Goal: Task Accomplishment & Management: Manage account settings

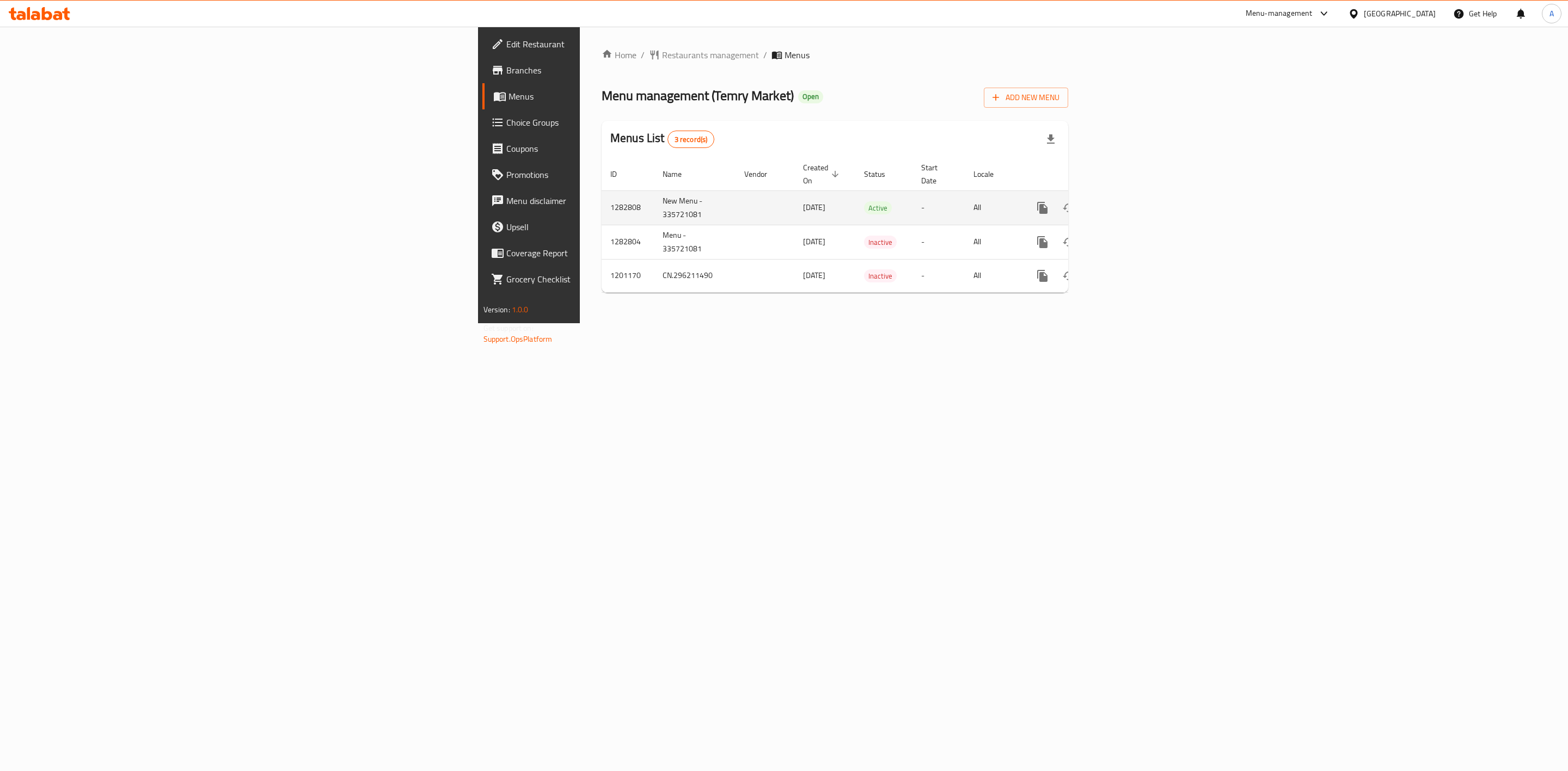
click at [1128, 201] on icon "enhanced table" at bounding box center [1121, 208] width 13 height 13
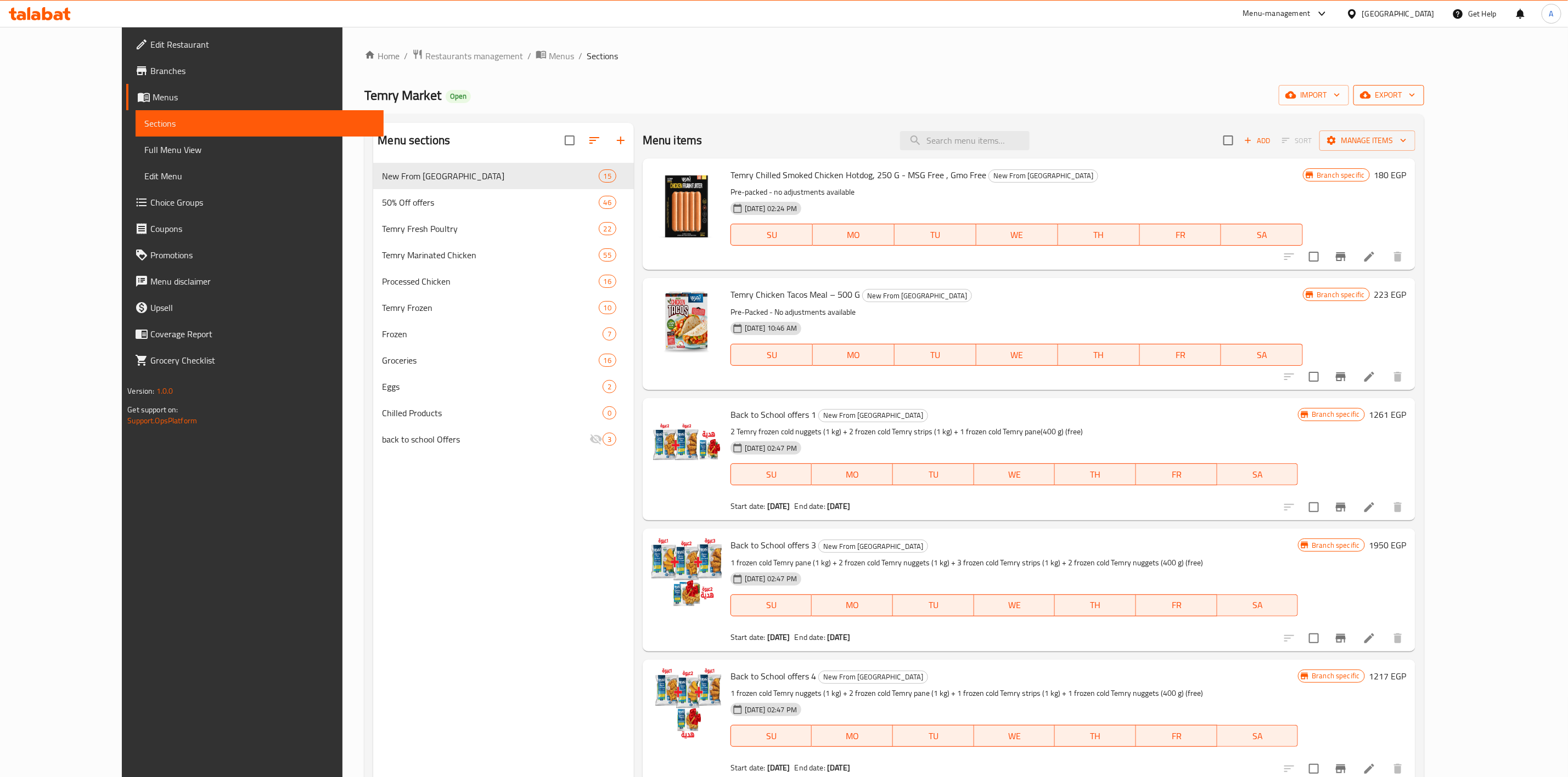
click at [1415, 93] on span "export" at bounding box center [1388, 95] width 53 height 14
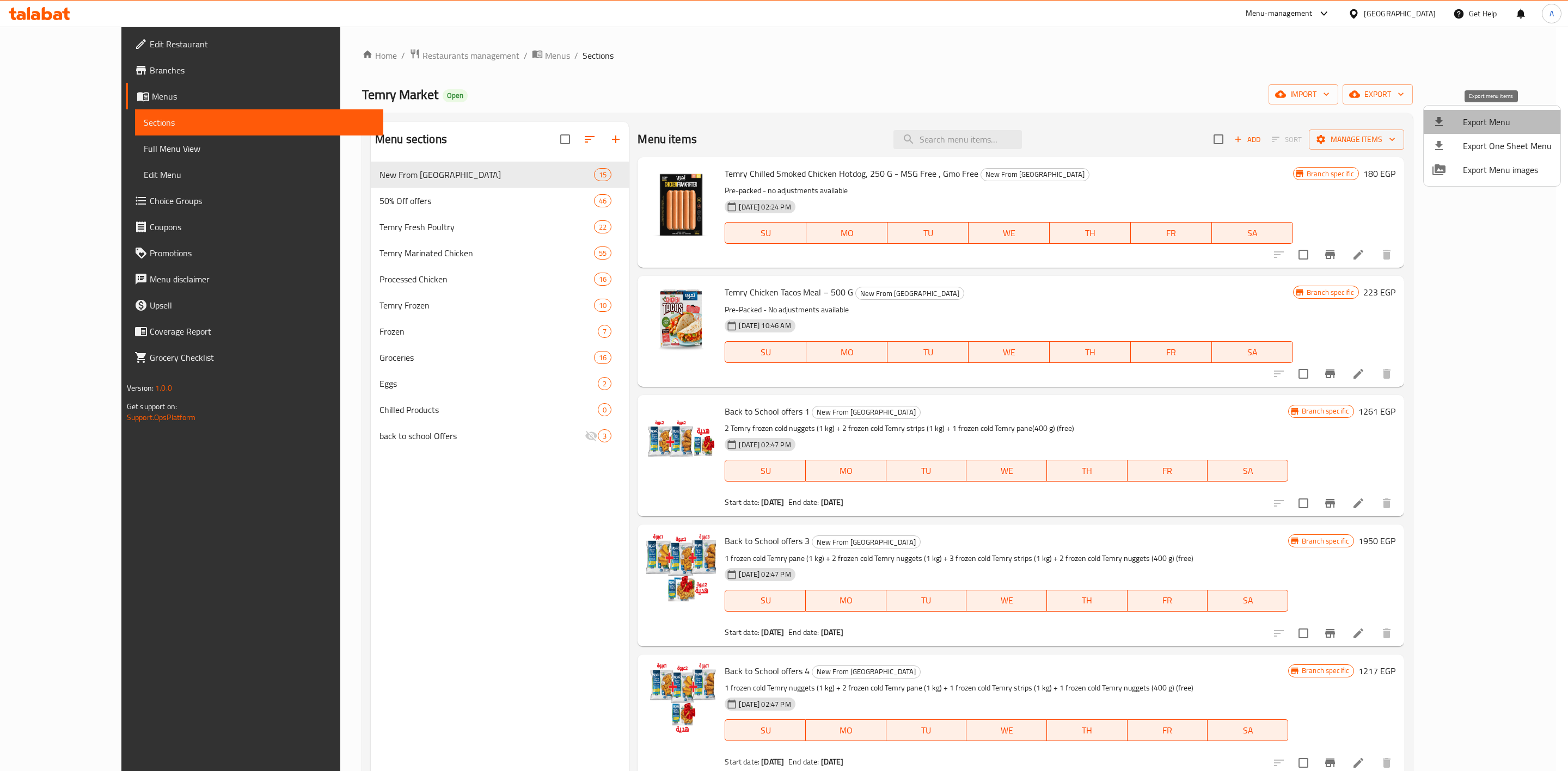
click at [1496, 117] on span "Export Menu" at bounding box center [1507, 122] width 88 height 13
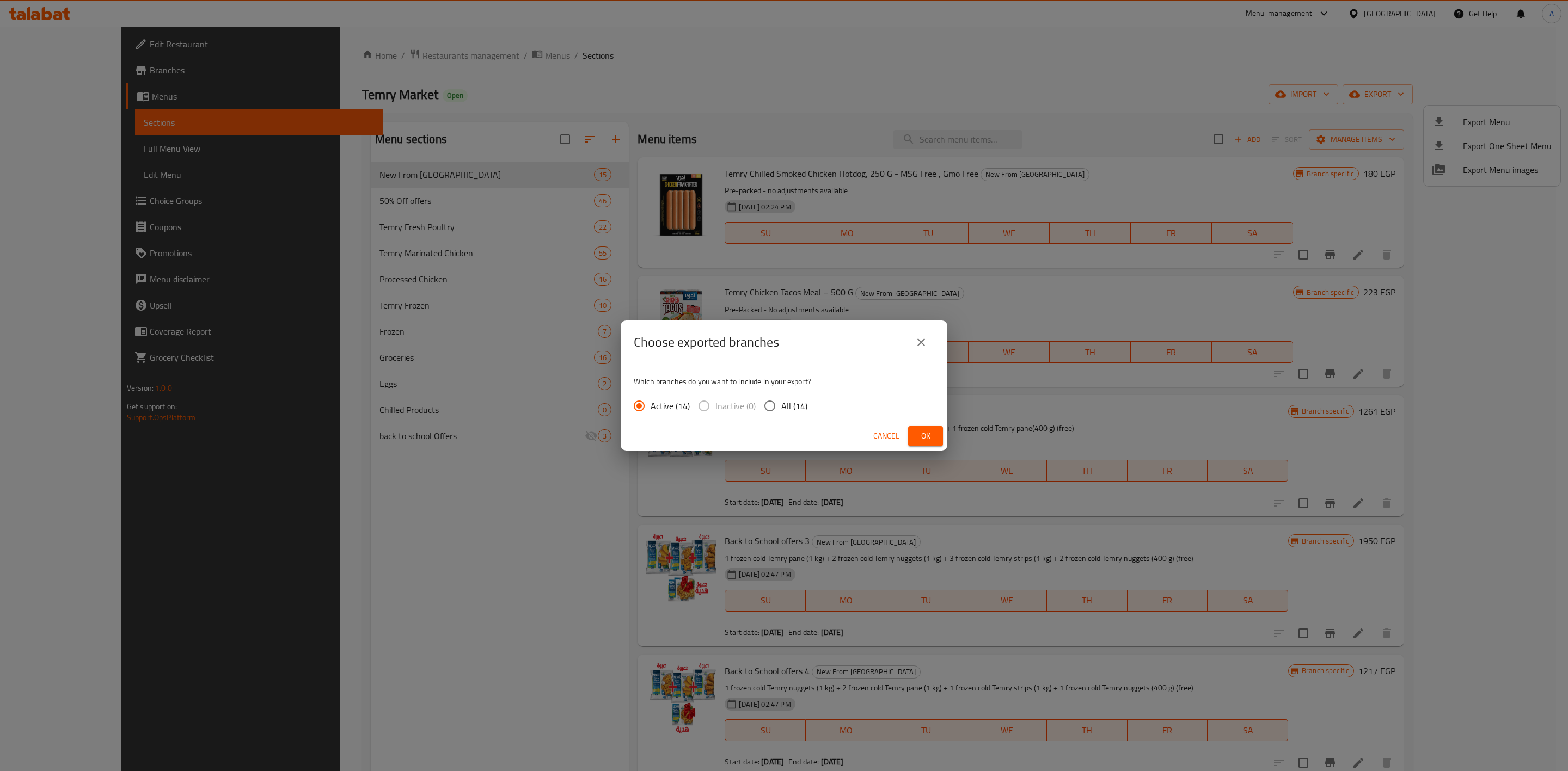
click at [794, 404] on span "All (14)" at bounding box center [795, 406] width 26 height 13
click at [781, 404] on input "All (14)" at bounding box center [770, 407] width 23 height 23
radio input "true"
click at [913, 436] on button "Ok" at bounding box center [926, 436] width 35 height 20
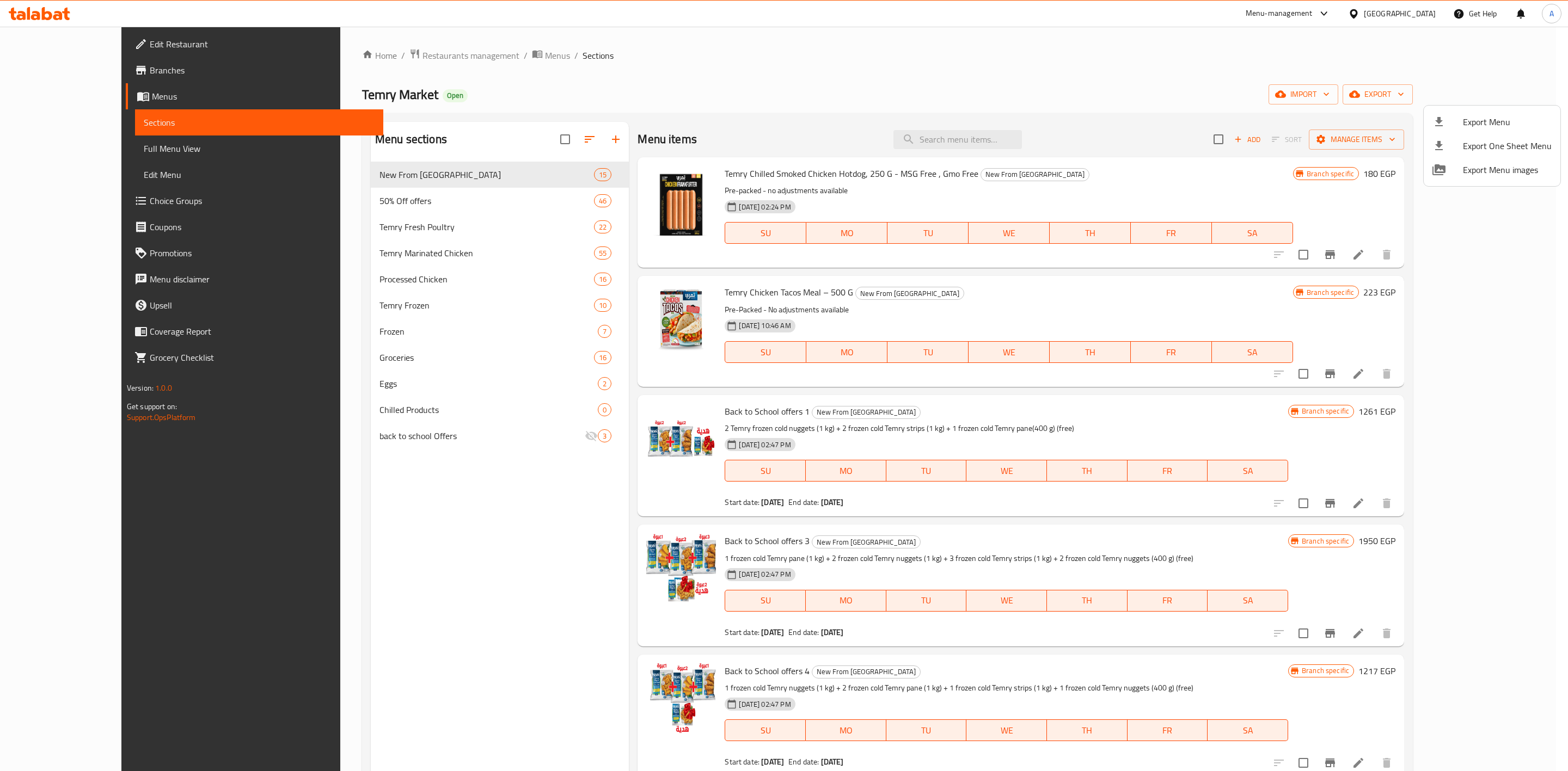
click at [868, 66] on div at bounding box center [784, 386] width 1568 height 771
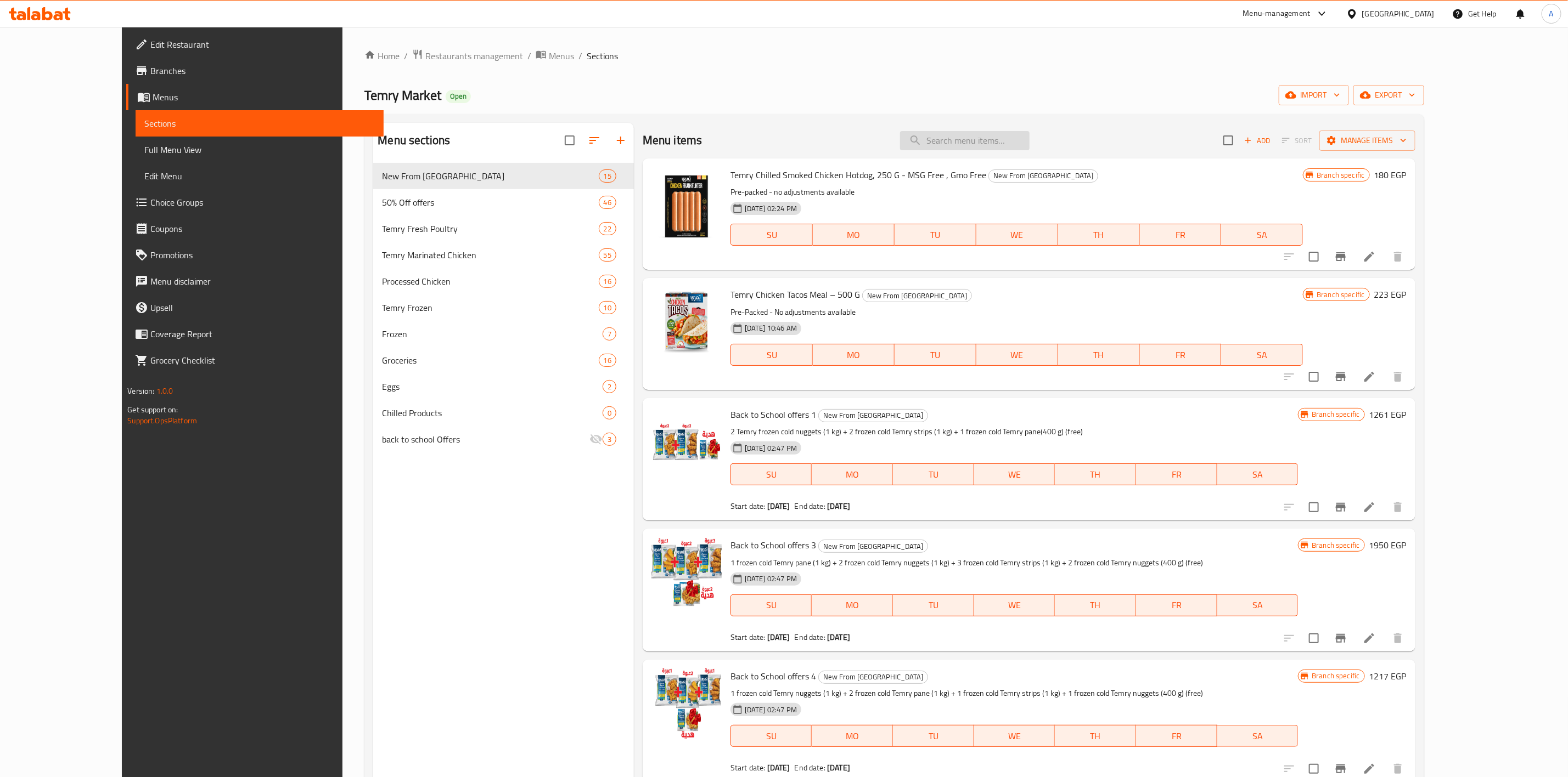
click at [1016, 136] on input "search" at bounding box center [964, 141] width 129 height 19
paste input "تمري دجاج كامل فريش 900-950 جرام"
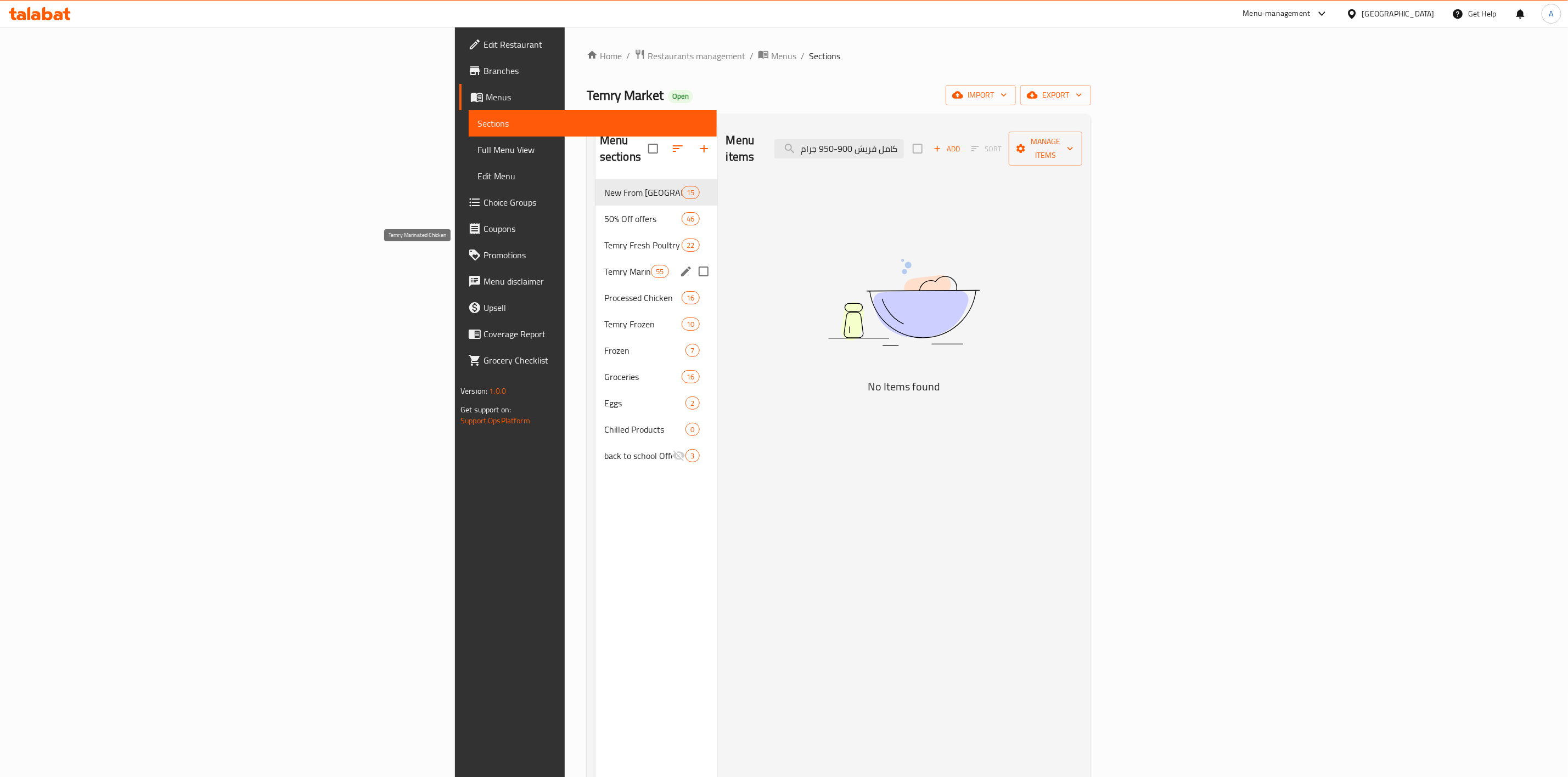
click at [604, 265] on span "Temry Marinated Chicken" at bounding box center [628, 272] width 47 height 13
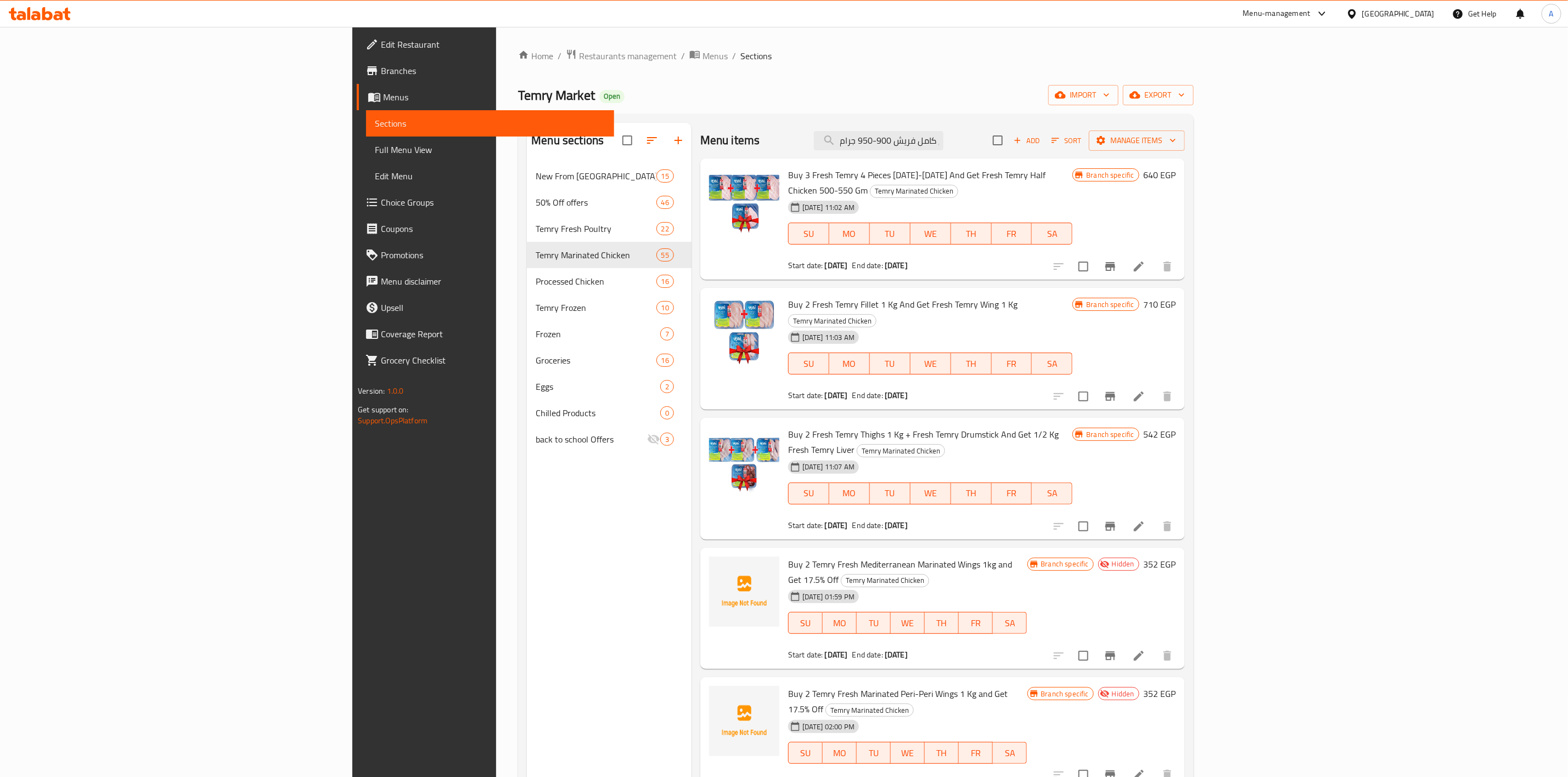
click at [1138, 418] on div "Buy 2 Fresh Temry Thighs 1 Kg + Fresh Temry Drumstick And Get 1/2 Kg Fresh Temr…" at bounding box center [942, 478] width 484 height 122
click at [943, 142] on input "تمري دجاج كامل فريش 900-950 جرام" at bounding box center [878, 141] width 129 height 19
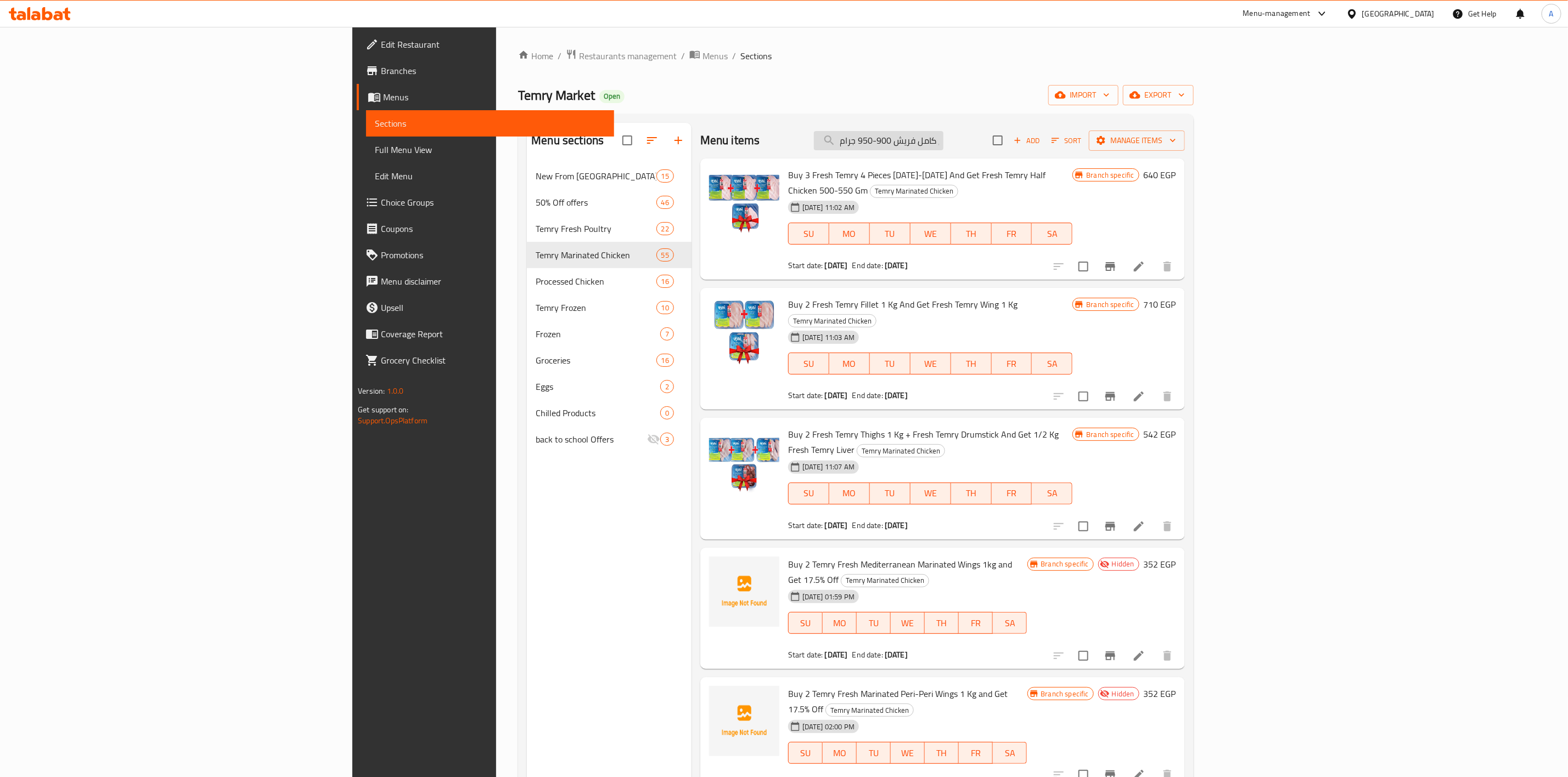
click at [943, 142] on input "تمري دجاج كامل فريش 900-950 جرام" at bounding box center [878, 141] width 129 height 19
drag, startPoint x: 1021, startPoint y: 142, endPoint x: 807, endPoint y: 130, distance: 214.3
click at [809, 130] on div "Menu items تمري دجاج كامل فريش 900-950 جرام Add Sort Manage items" at bounding box center [942, 140] width 484 height 36
type input "تمري دجاج كامل فريش"
click at [1158, 140] on div "Menu items تمري دجاج كامل فريش Add Sort Manage items" at bounding box center [942, 140] width 484 height 36
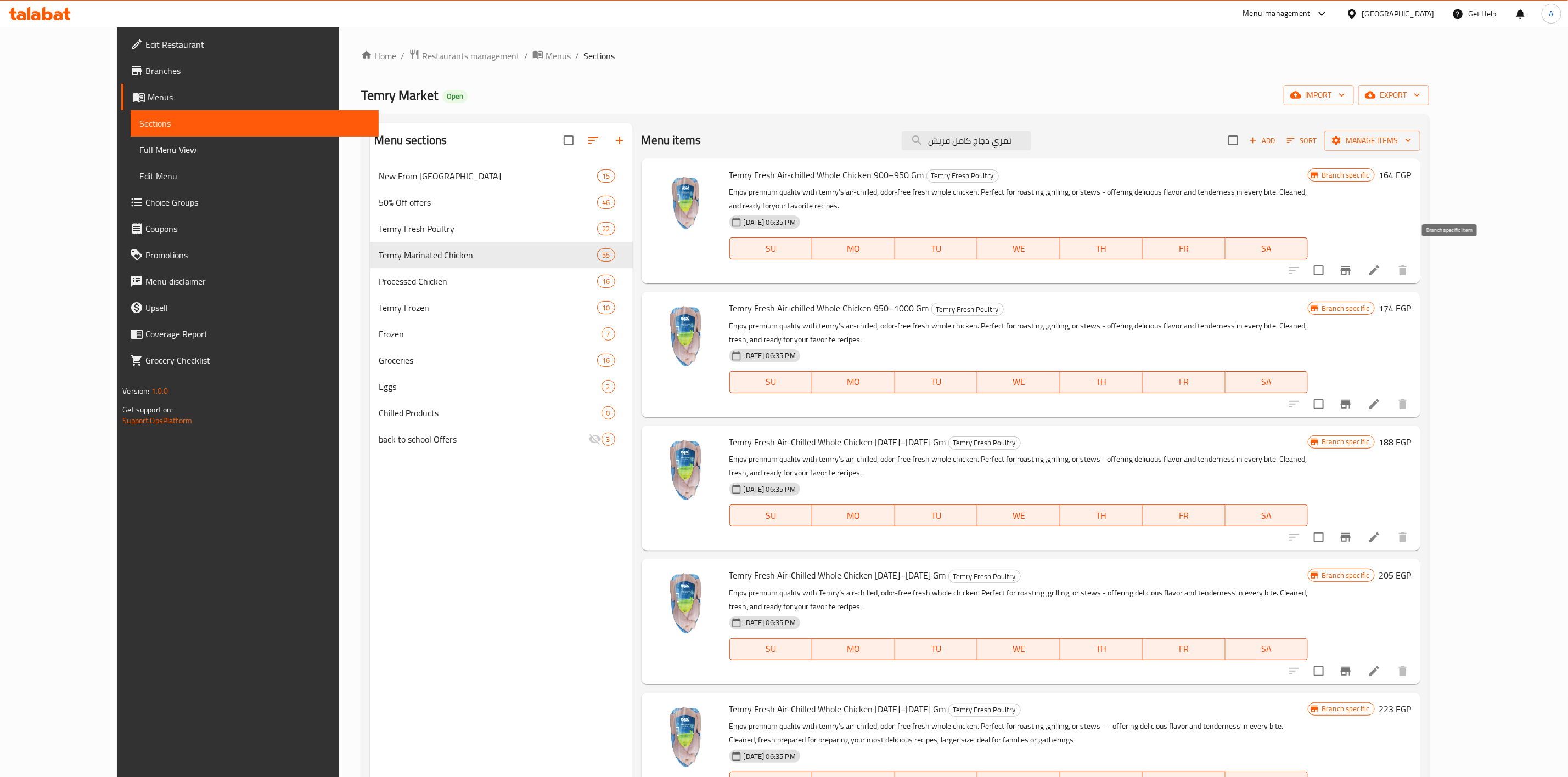
click at [1352, 264] on icon "Branch-specific-item" at bounding box center [1346, 270] width 13 height 13
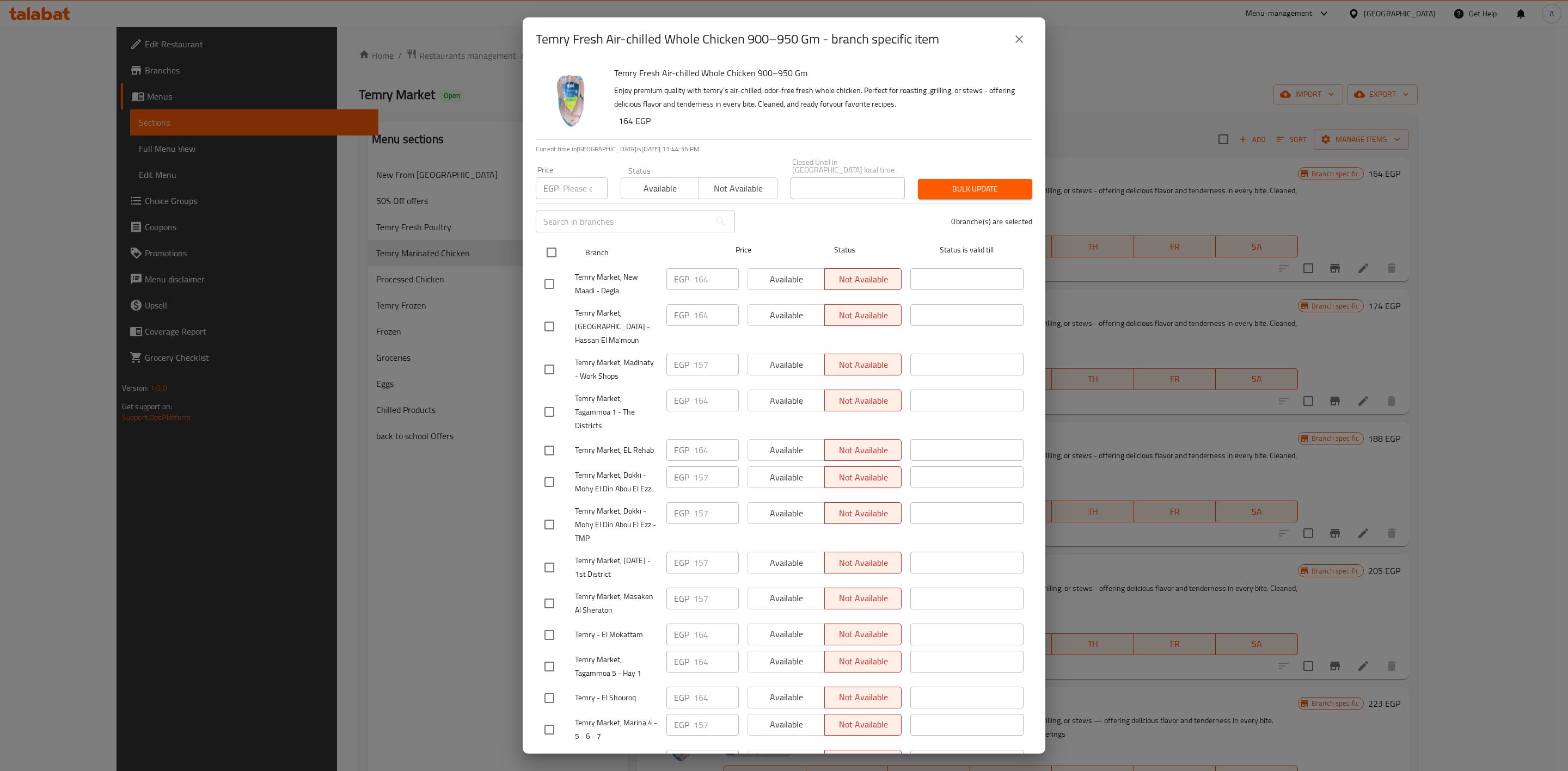
click at [547, 246] on input "checkbox" at bounding box center [552, 253] width 23 height 23
checkbox input "true"
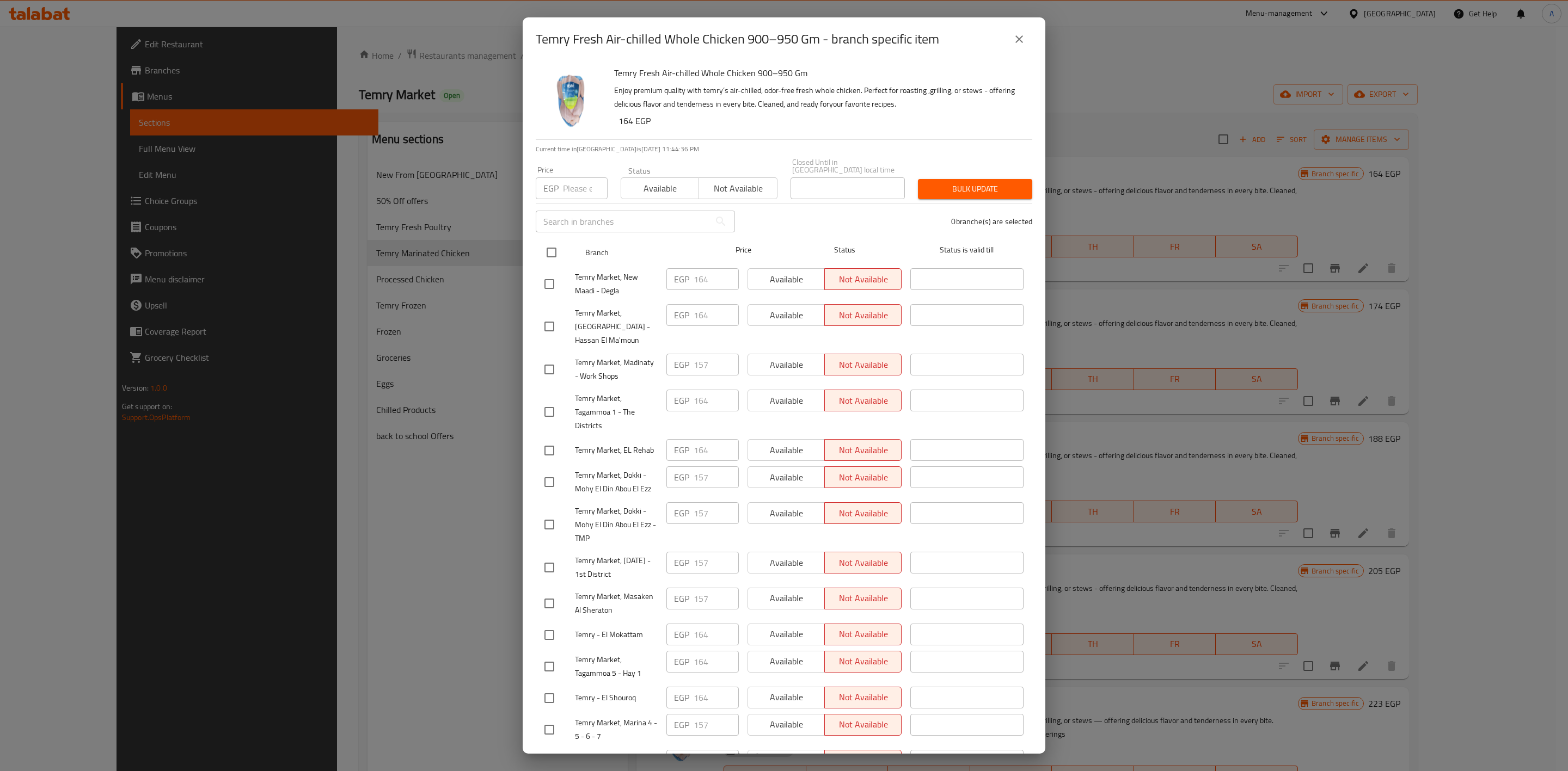
checkbox input "true"
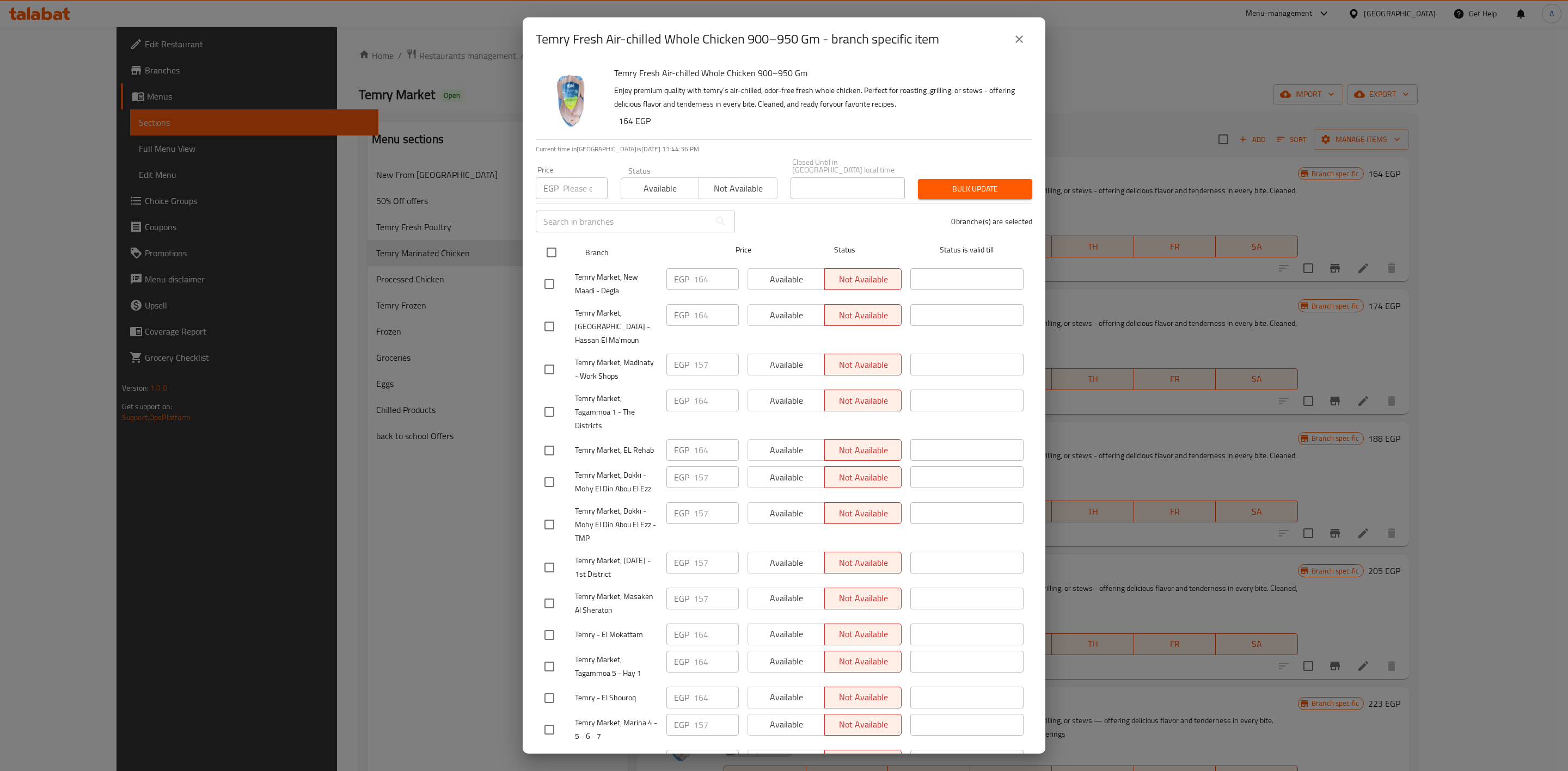
checkbox input "true"
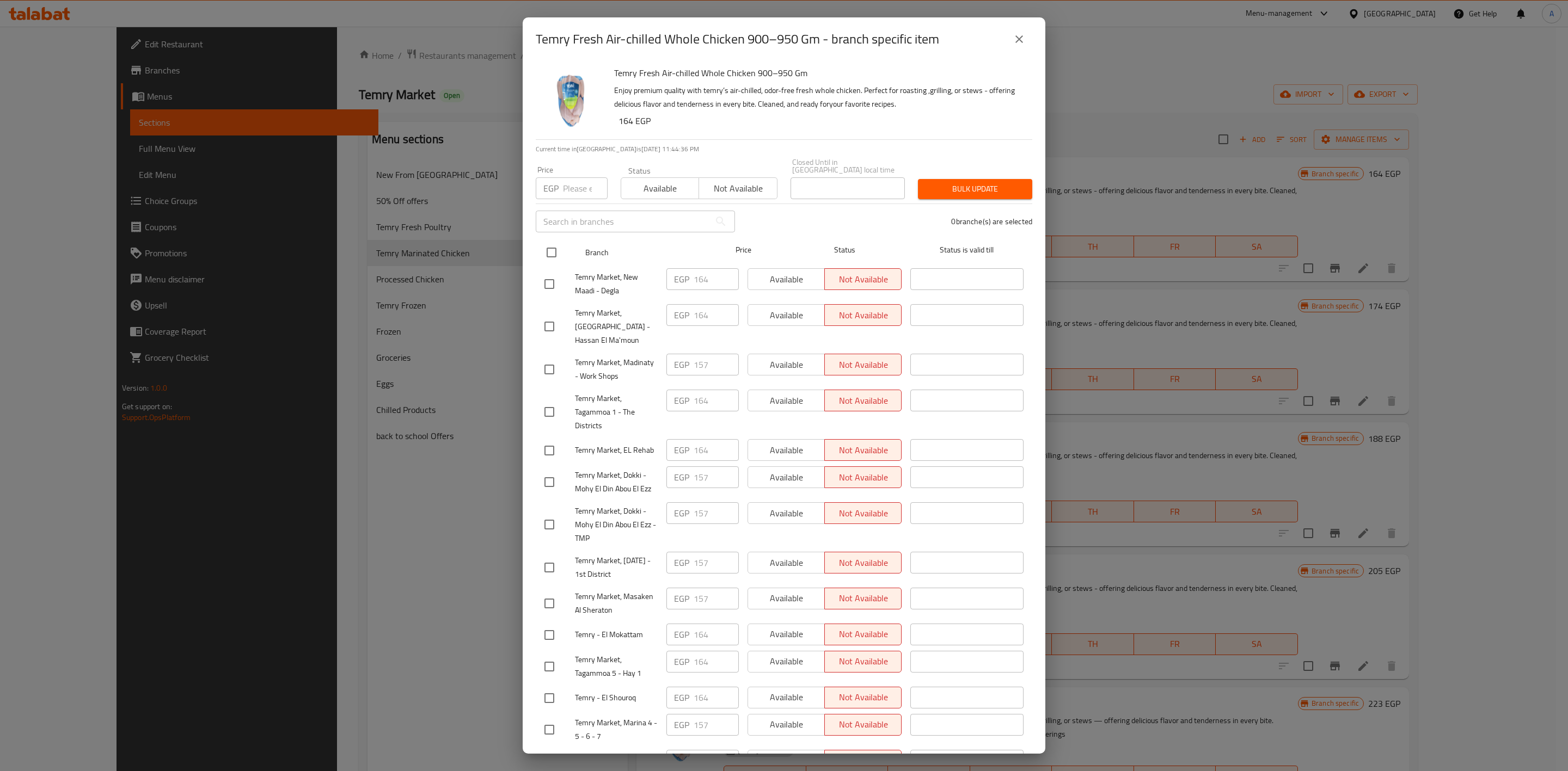
checkbox input "true"
click at [571, 178] on input "number" at bounding box center [586, 188] width 45 height 22
paste input "164"
type input "164"
click at [935, 183] on span "Bulk update" at bounding box center [975, 189] width 97 height 14
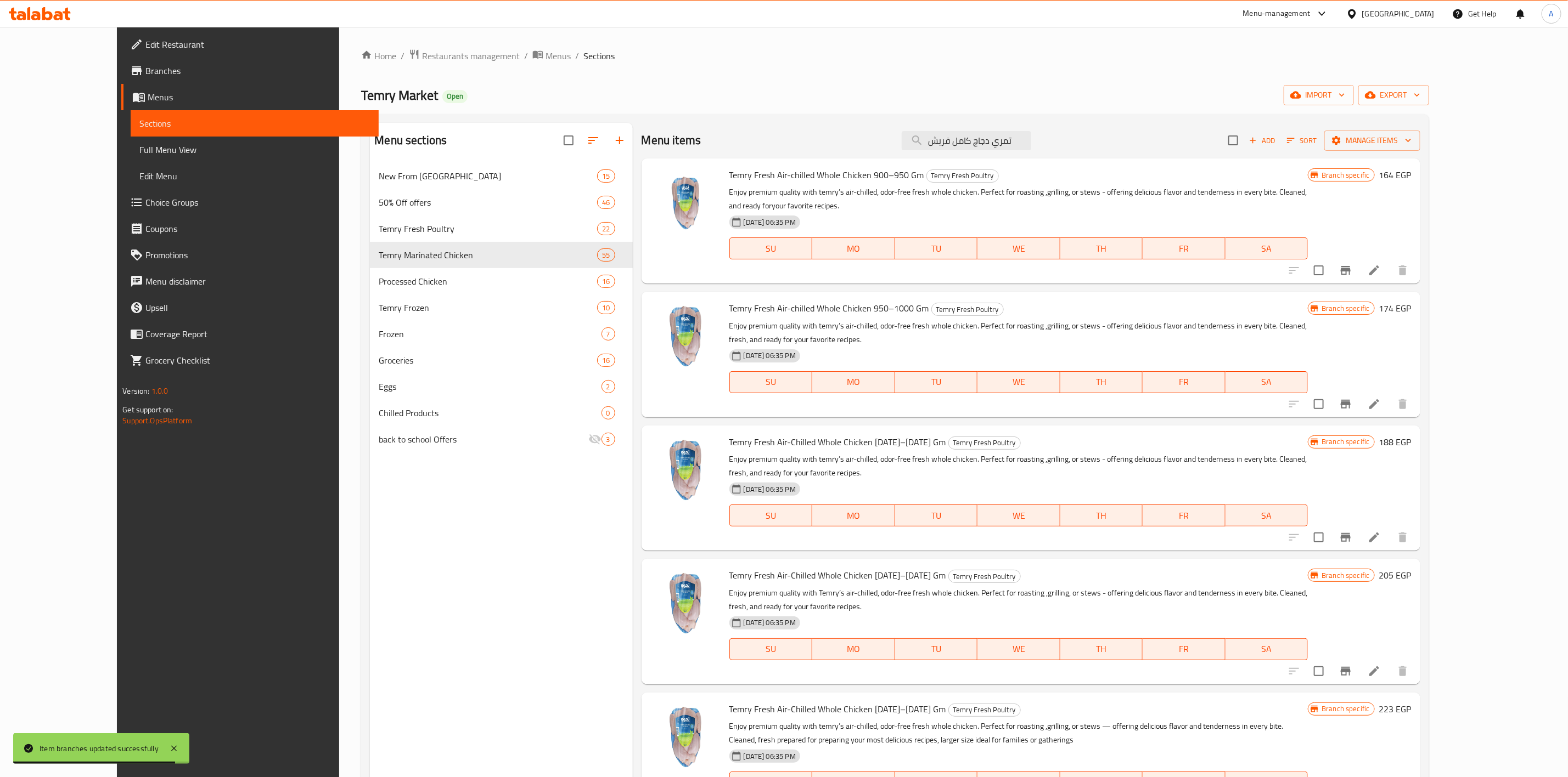
click at [834, 13] on div "Menu-management [GEOGRAPHIC_DATA] Get Help A" at bounding box center [784, 14] width 1568 height 26
click at [1352, 398] on icon "Branch-specific-item" at bounding box center [1346, 405] width 13 height 13
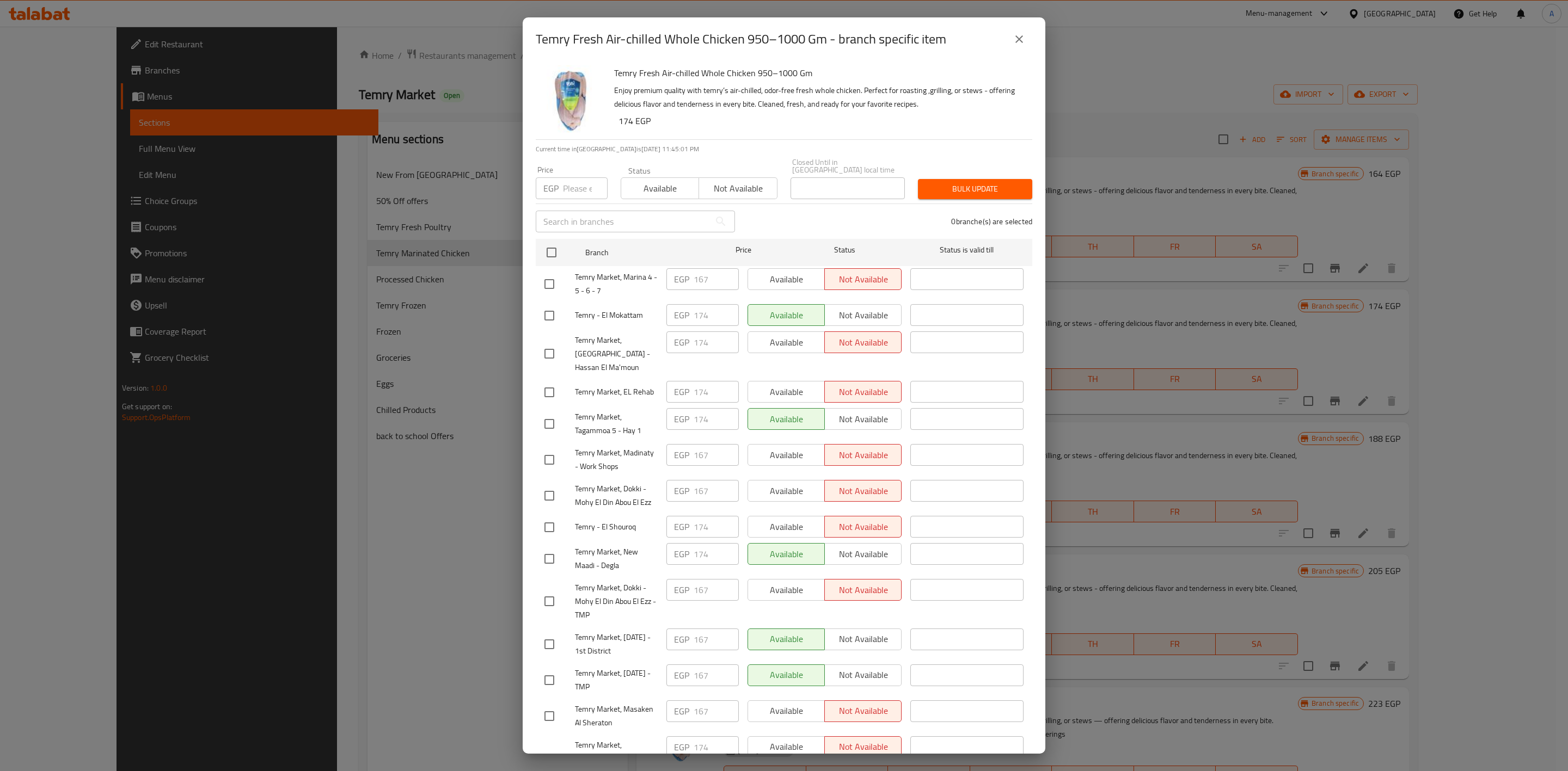
click at [887, 749] on div "Available Not available" at bounding box center [824, 759] width 163 height 54
drag, startPoint x: 554, startPoint y: 249, endPoint x: 551, endPoint y: 194, distance: 55.1
click at [552, 246] on input "checkbox" at bounding box center [552, 253] width 23 height 23
checkbox input "true"
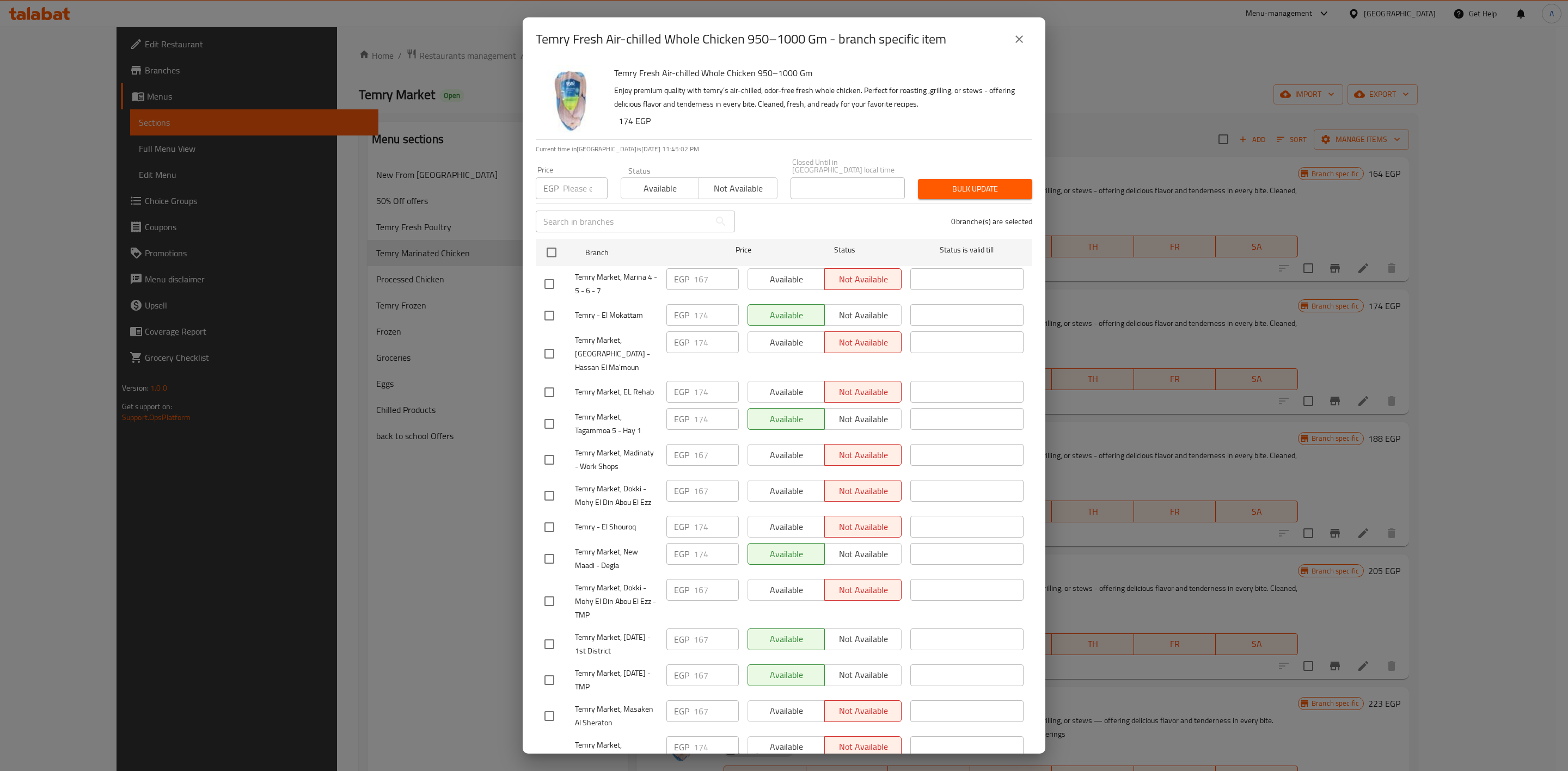
checkbox input "true"
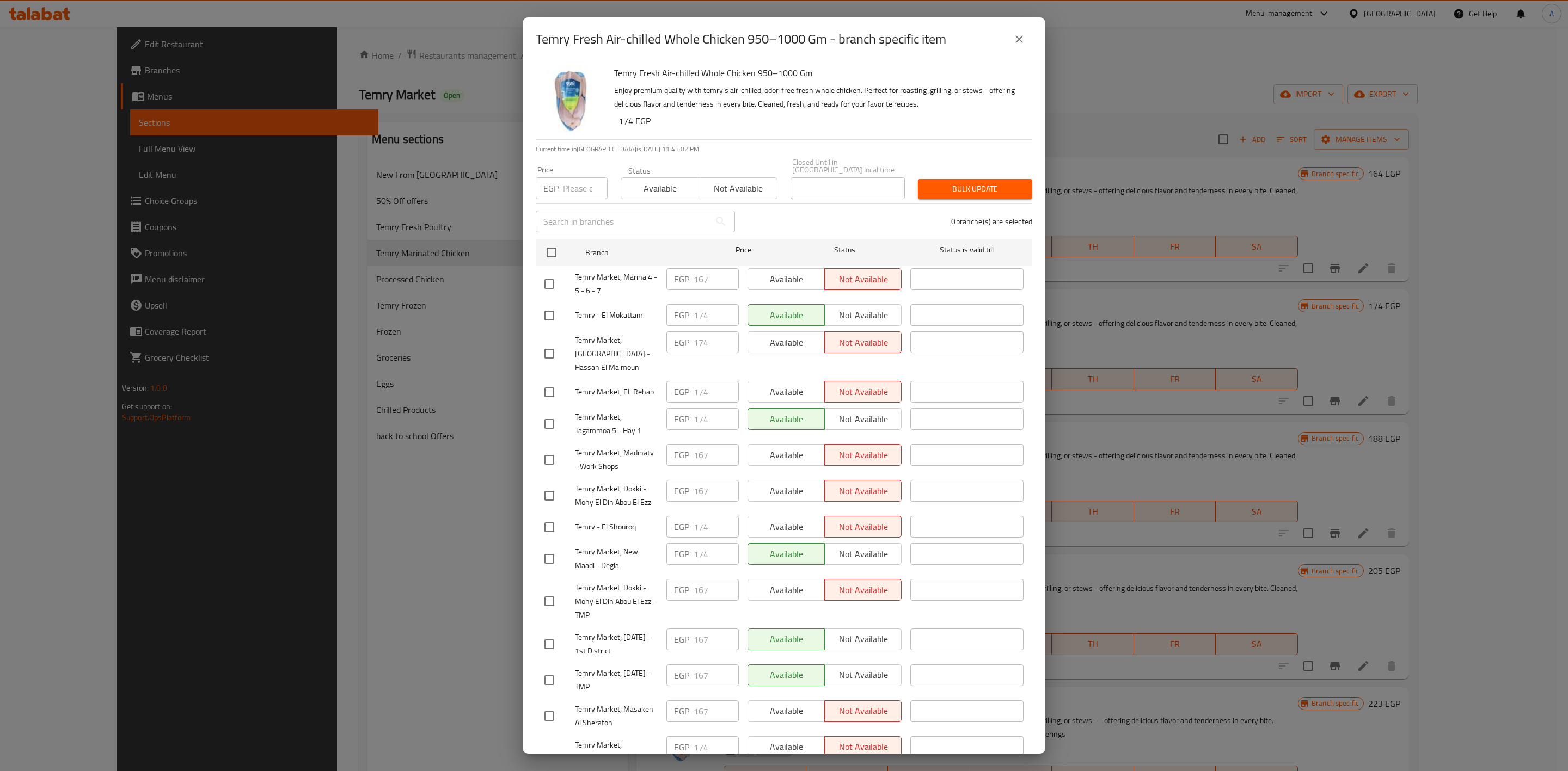
checkbox input "true"
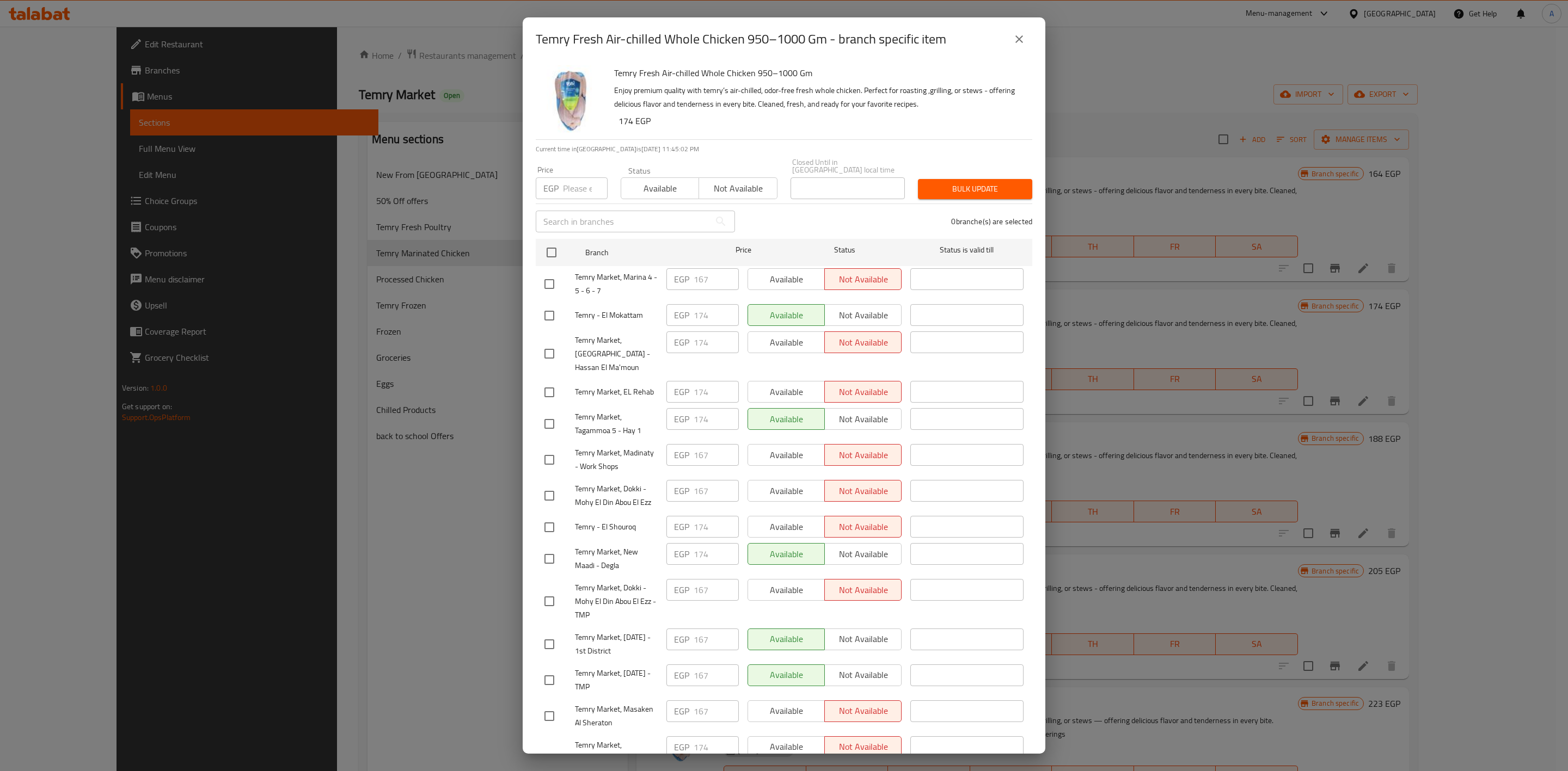
checkbox input "true"
click at [555, 182] on p "EGP" at bounding box center [551, 188] width 15 height 13
click at [564, 180] on input "number" at bounding box center [586, 188] width 45 height 22
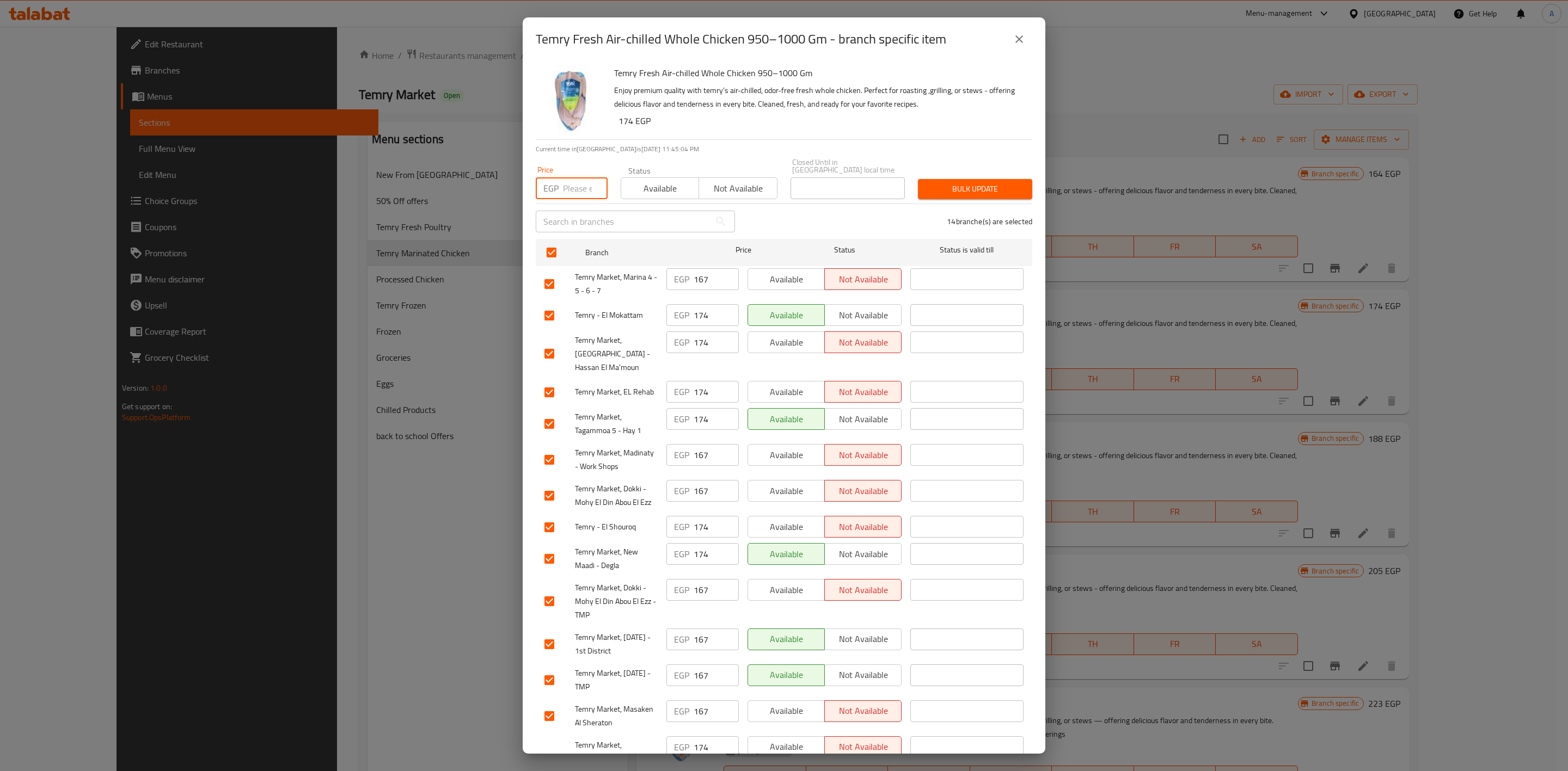
paste input "174"
type input "174"
click at [948, 185] on span "Bulk update" at bounding box center [975, 189] width 97 height 14
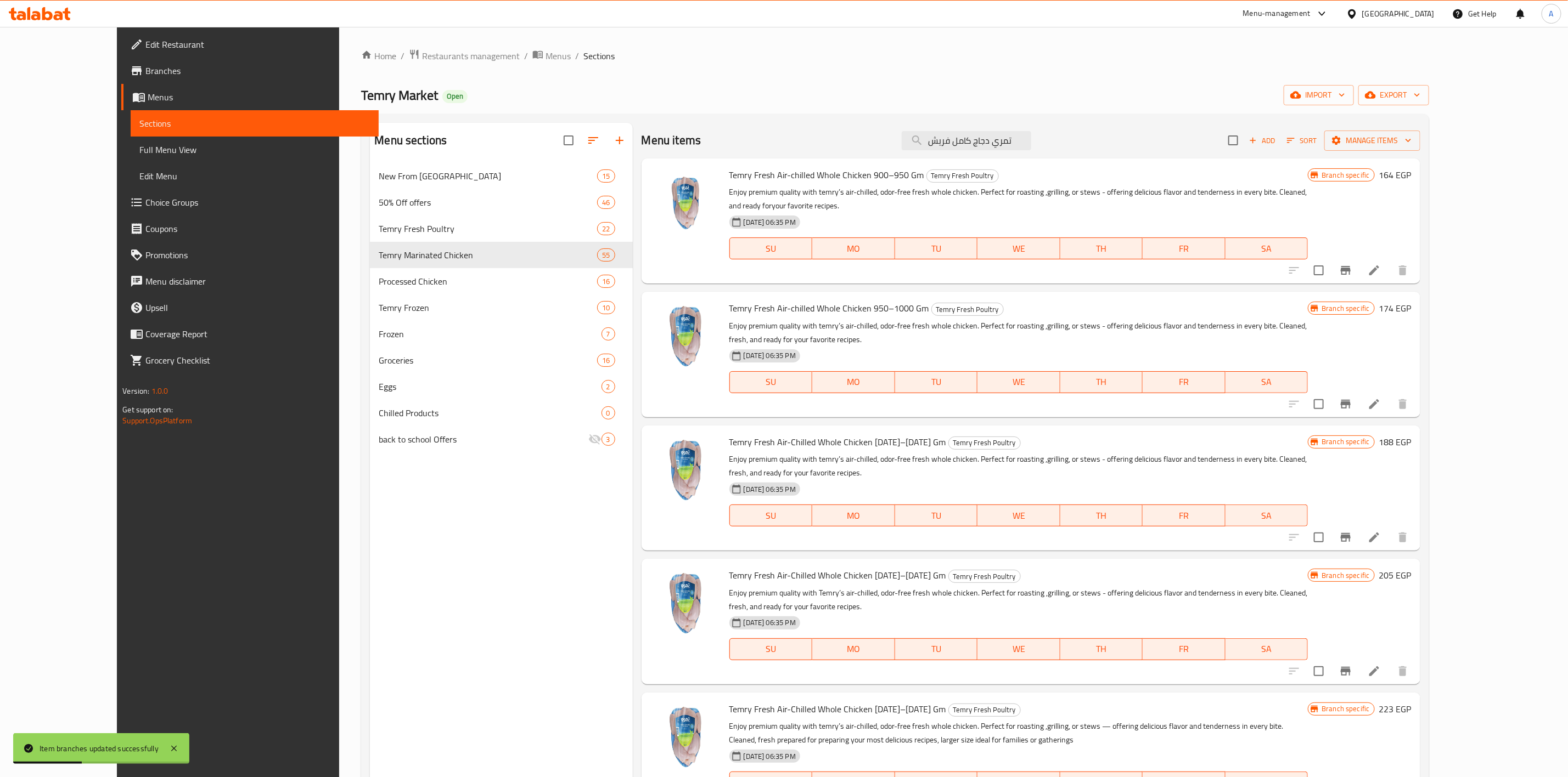
click at [664, 8] on div "Menu-management [GEOGRAPHIC_DATA] Get Help A" at bounding box center [784, 14] width 1568 height 26
click at [1359, 524] on button "Branch-specific-item" at bounding box center [1346, 537] width 26 height 26
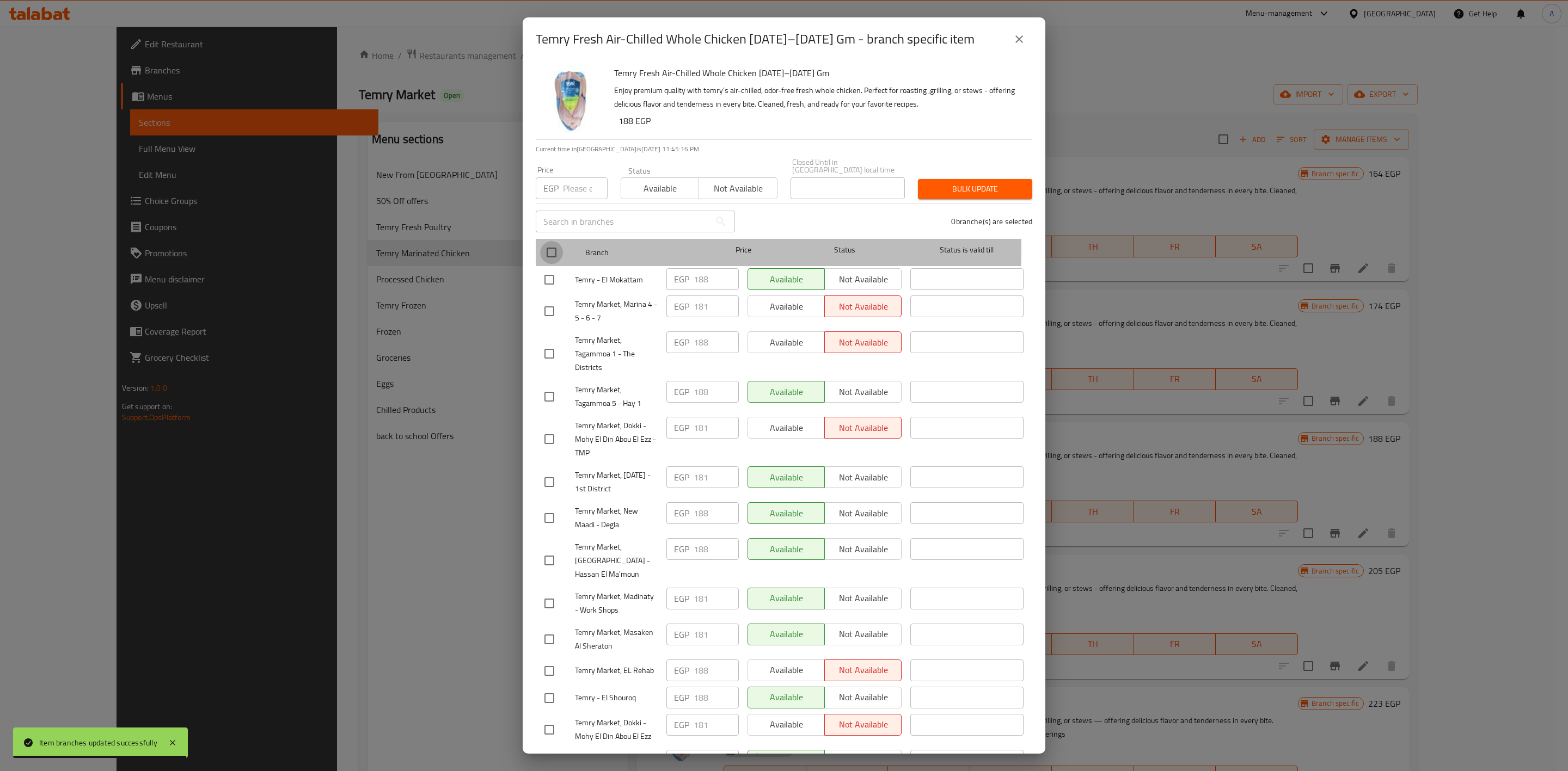
click at [556, 242] on input "checkbox" at bounding box center [552, 253] width 23 height 23
checkbox input "true"
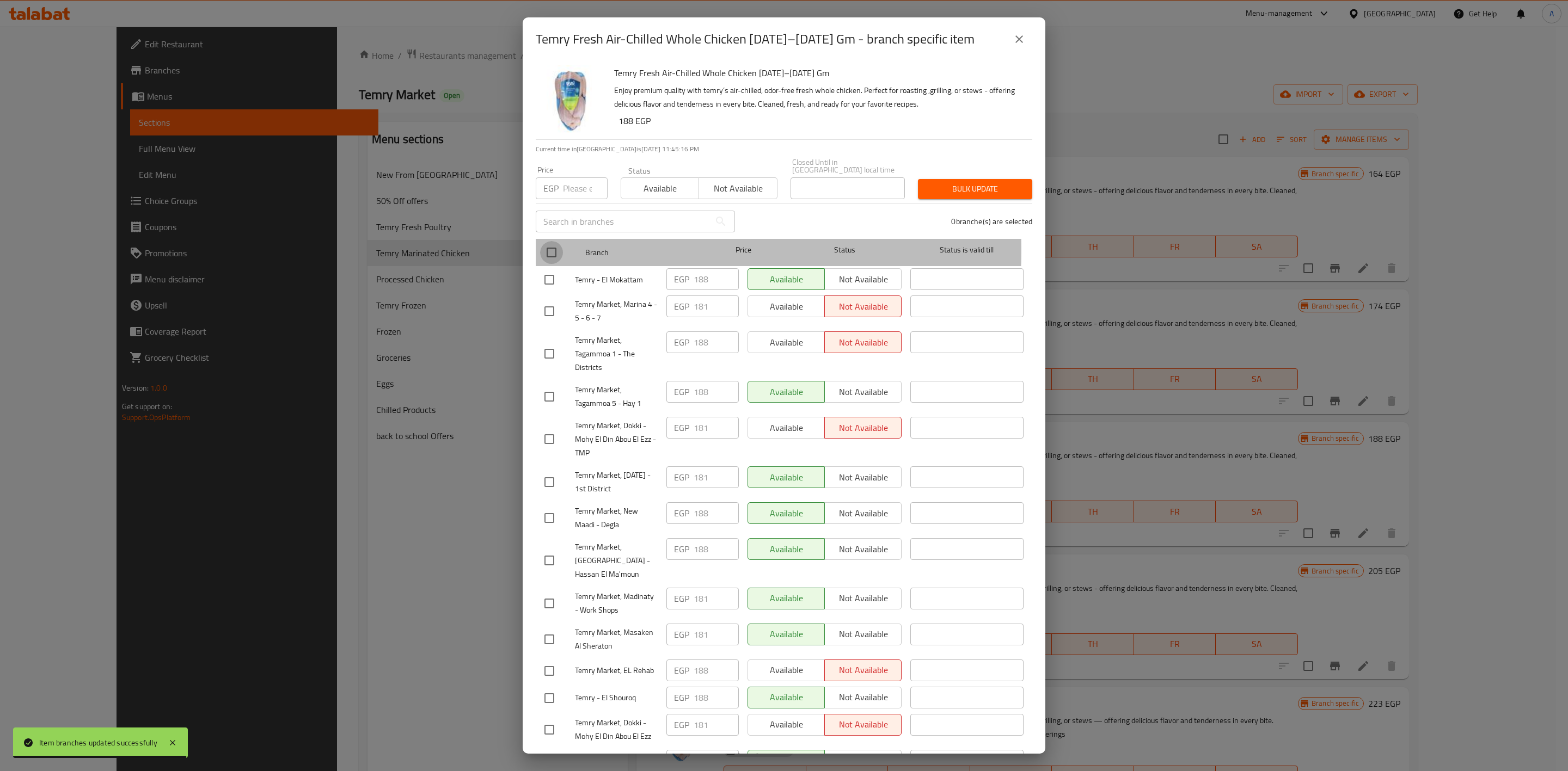
checkbox input "true"
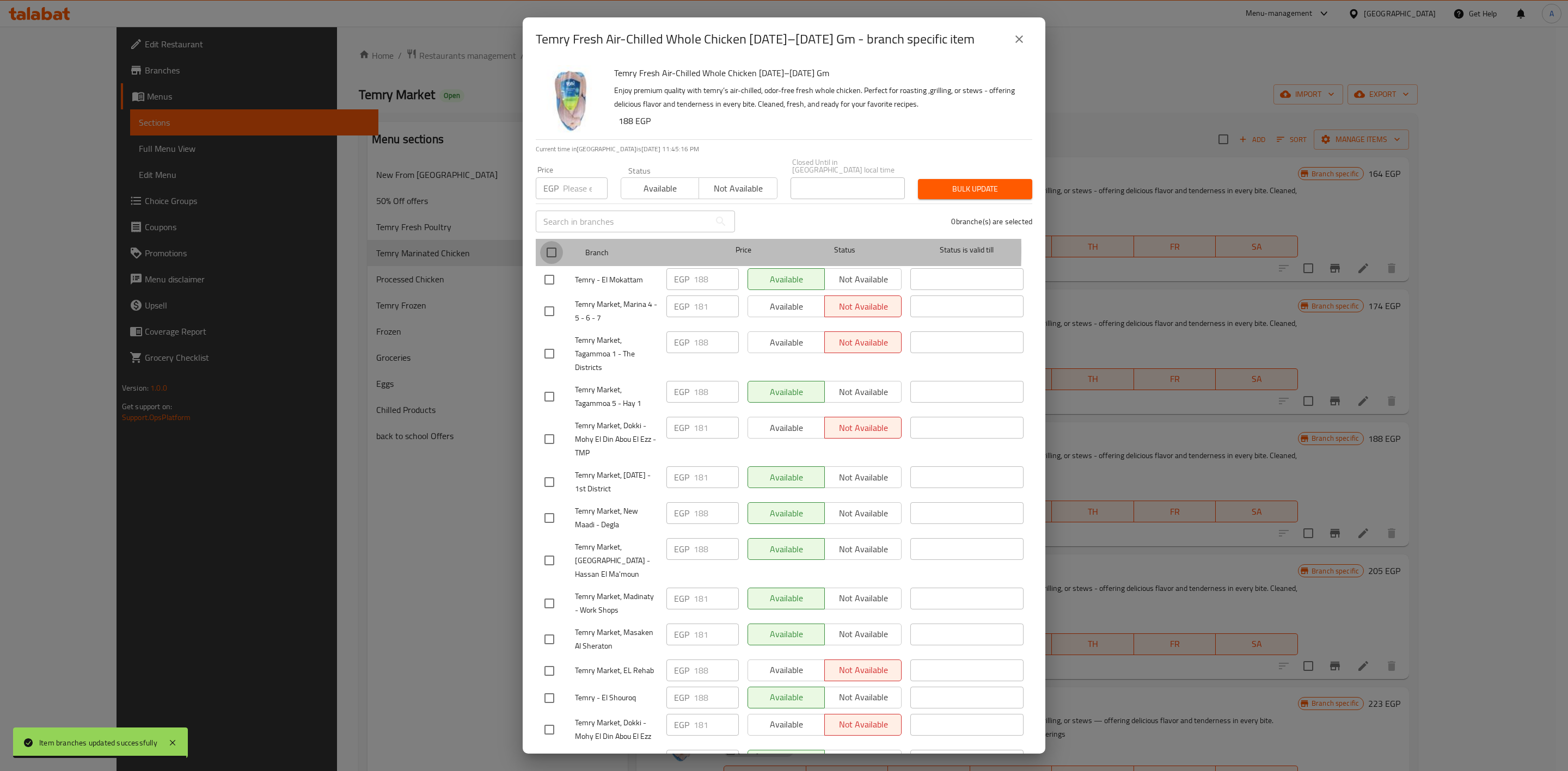
checkbox input "true"
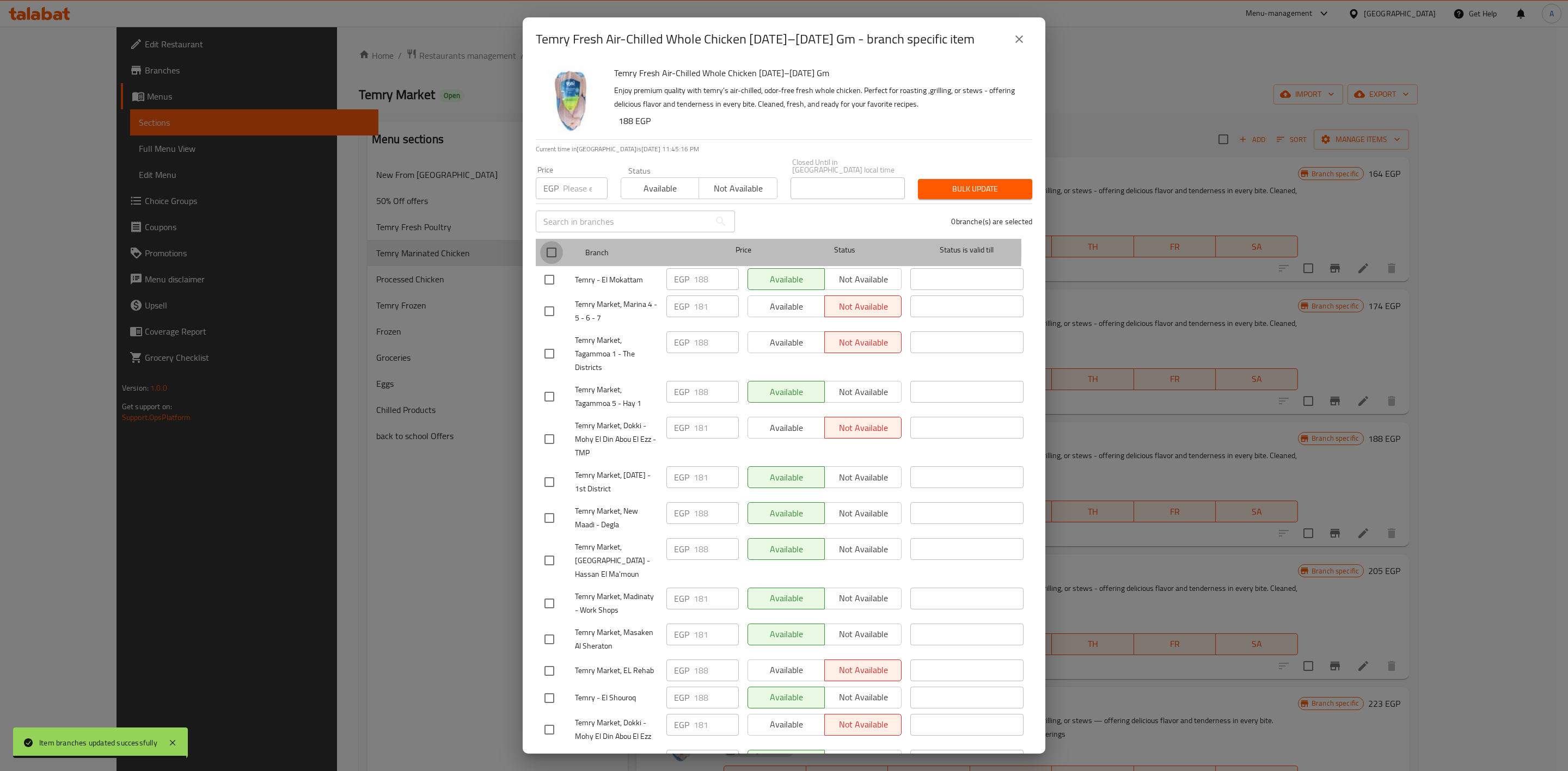
checkbox input "true"
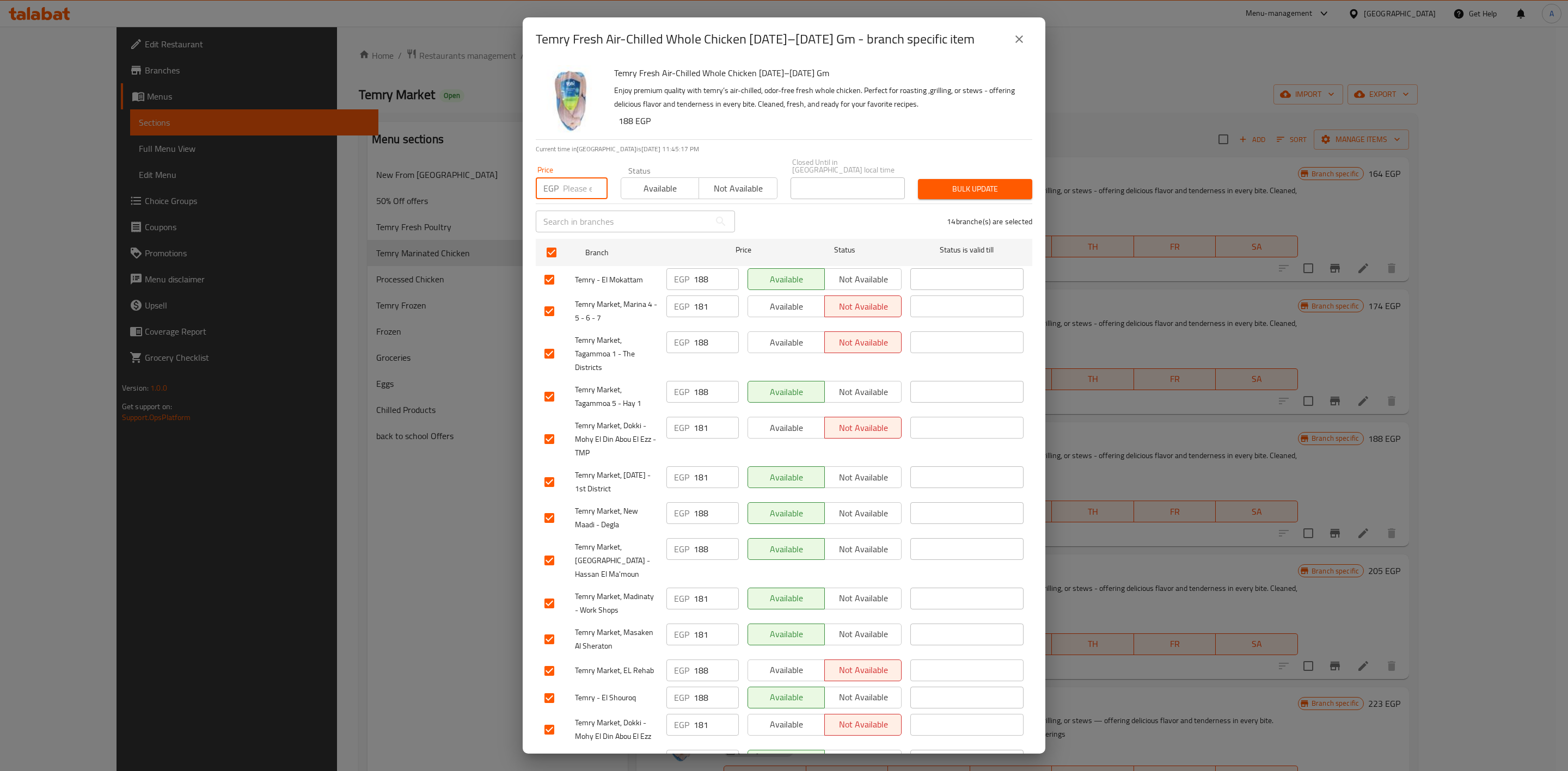
click at [570, 178] on input "number" at bounding box center [586, 188] width 45 height 22
paste input "188"
type input "188"
click at [939, 179] on button "Bulk update" at bounding box center [975, 189] width 115 height 20
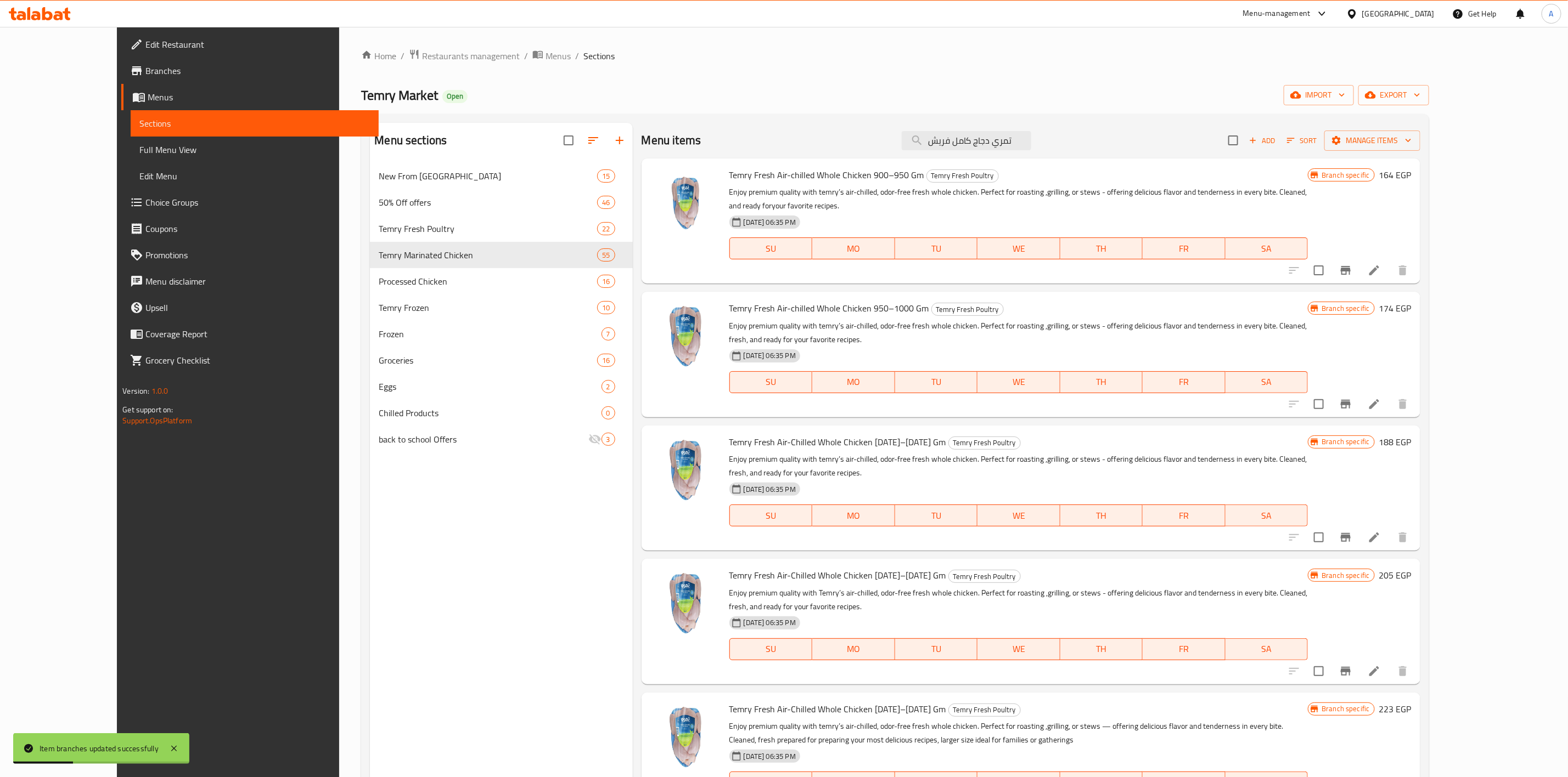
drag, startPoint x: 1256, startPoint y: 98, endPoint x: 1326, endPoint y: 63, distance: 78.3
click at [1256, 99] on div "Temry Market Open import export" at bounding box center [894, 95] width 1067 height 20
click at [1420, 91] on span "export" at bounding box center [1393, 95] width 53 height 14
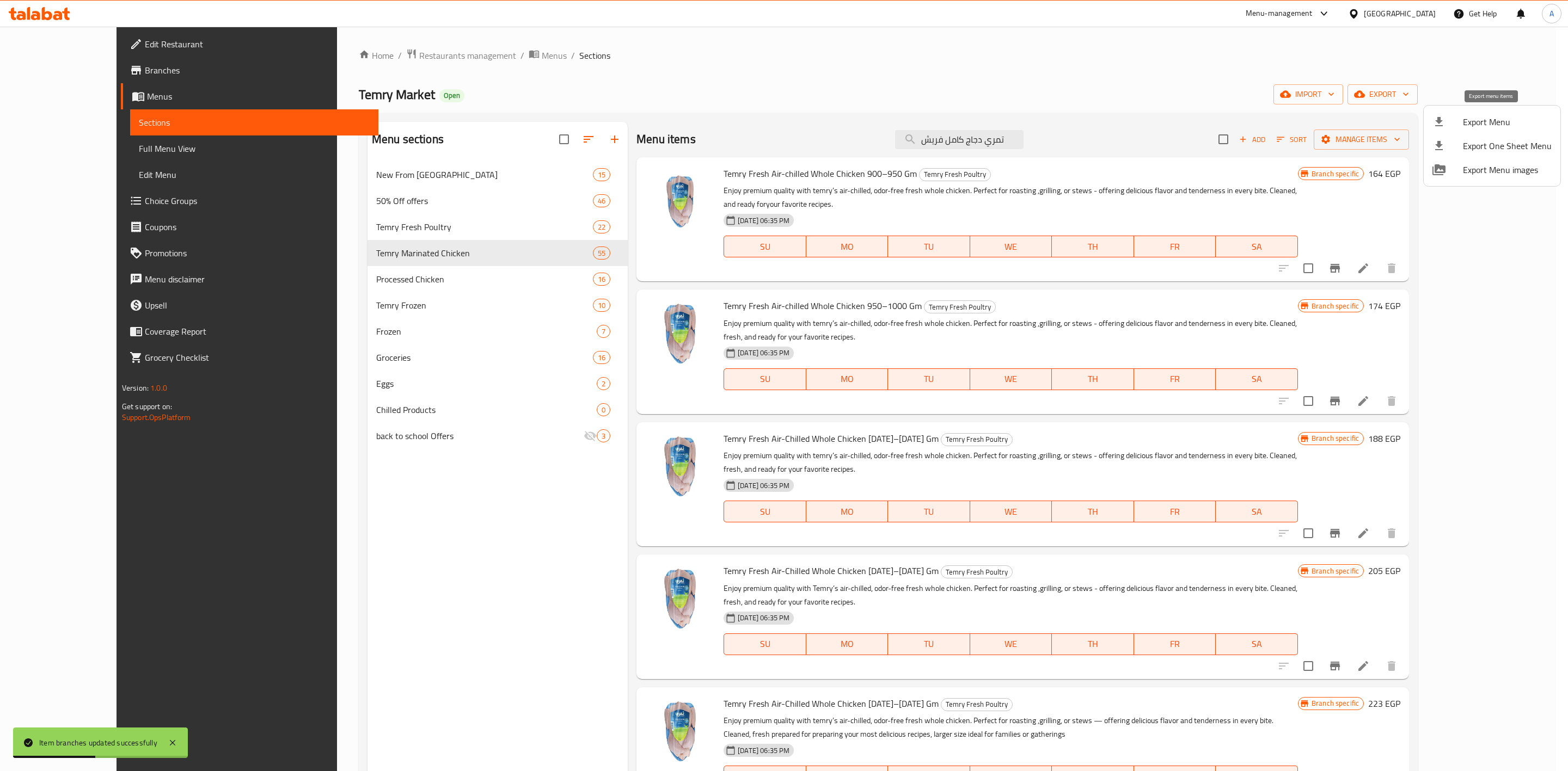
click at [1498, 115] on span "Export Menu" at bounding box center [1507, 122] width 88 height 13
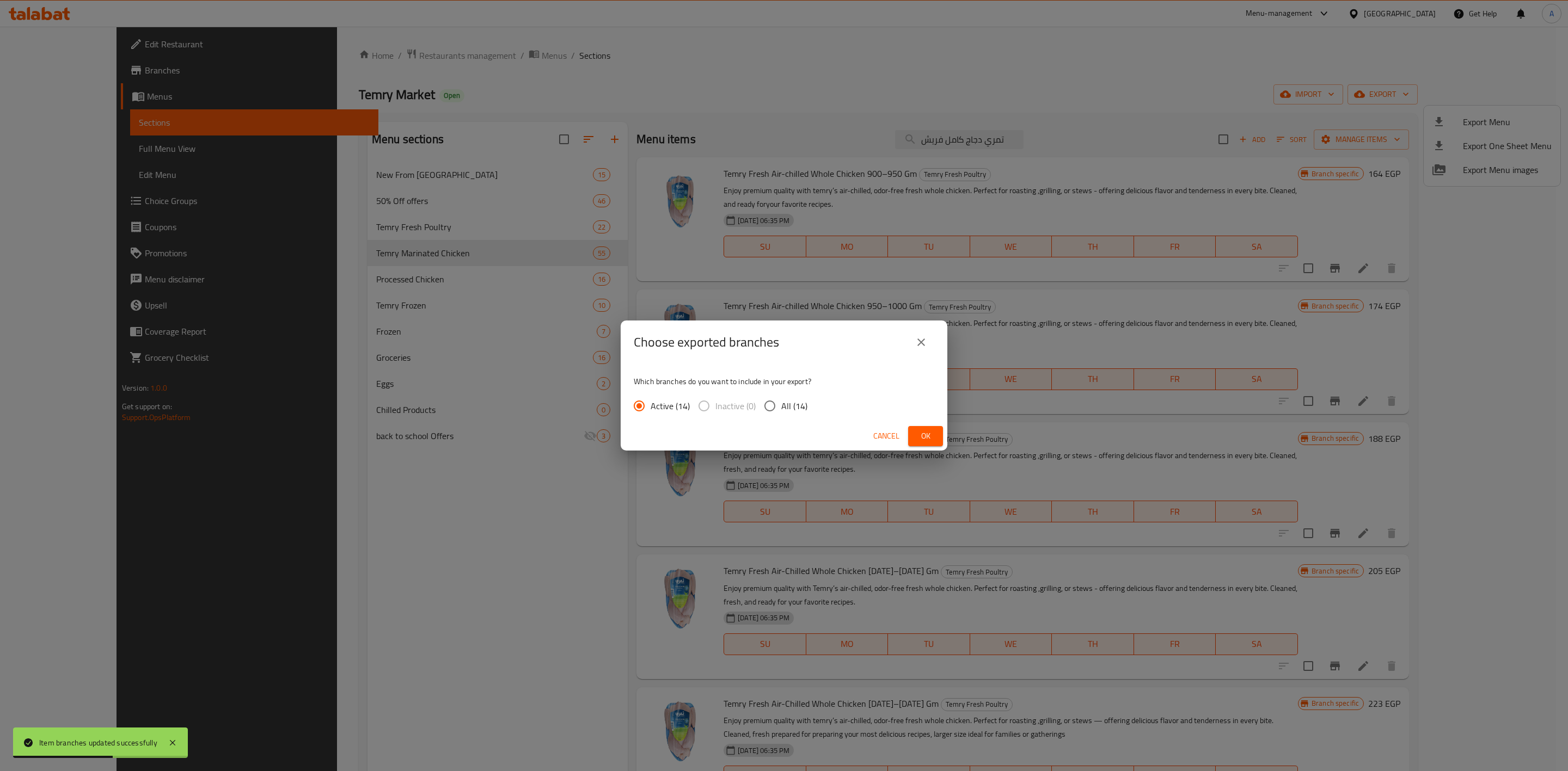
click at [786, 399] on span "All (14)" at bounding box center [795, 406] width 26 height 13
click at [781, 399] on input "All (14)" at bounding box center [770, 407] width 23 height 23
radio input "true"
click at [934, 438] on span "Ok" at bounding box center [926, 436] width 17 height 14
